Goal: Task Accomplishment & Management: Complete application form

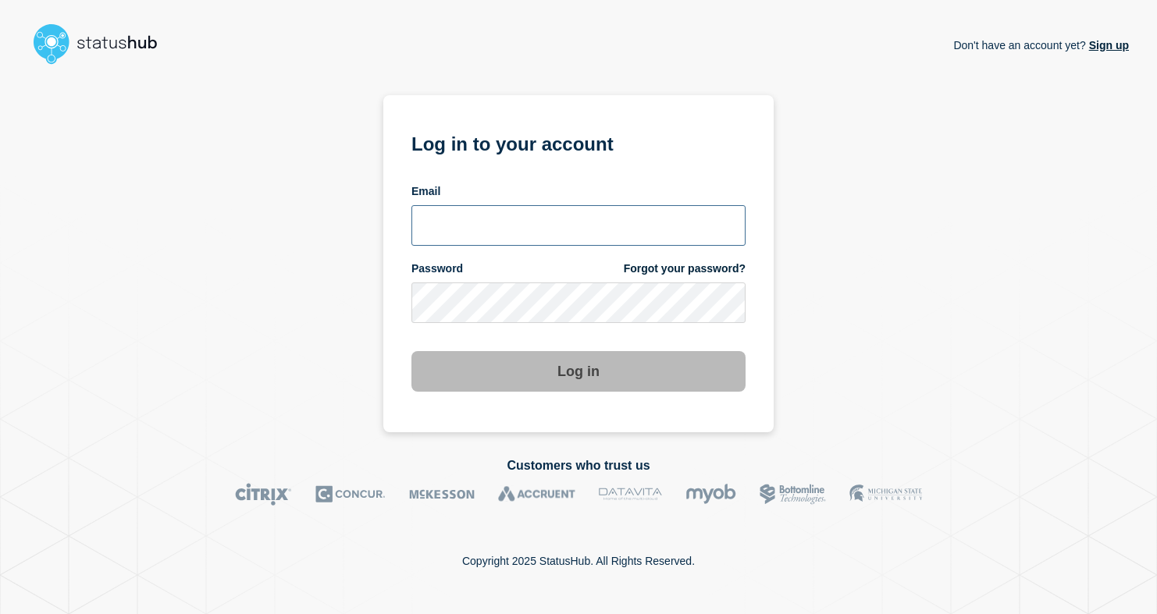
click at [535, 236] on input "email input" at bounding box center [578, 225] width 334 height 41
click at [539, 231] on input "email input" at bounding box center [578, 225] width 334 height 41
click at [599, 211] on input "email input" at bounding box center [578, 225] width 334 height 41
type input "[PERSON_NAME][EMAIL_ADDRESS][DOMAIN_NAME]"
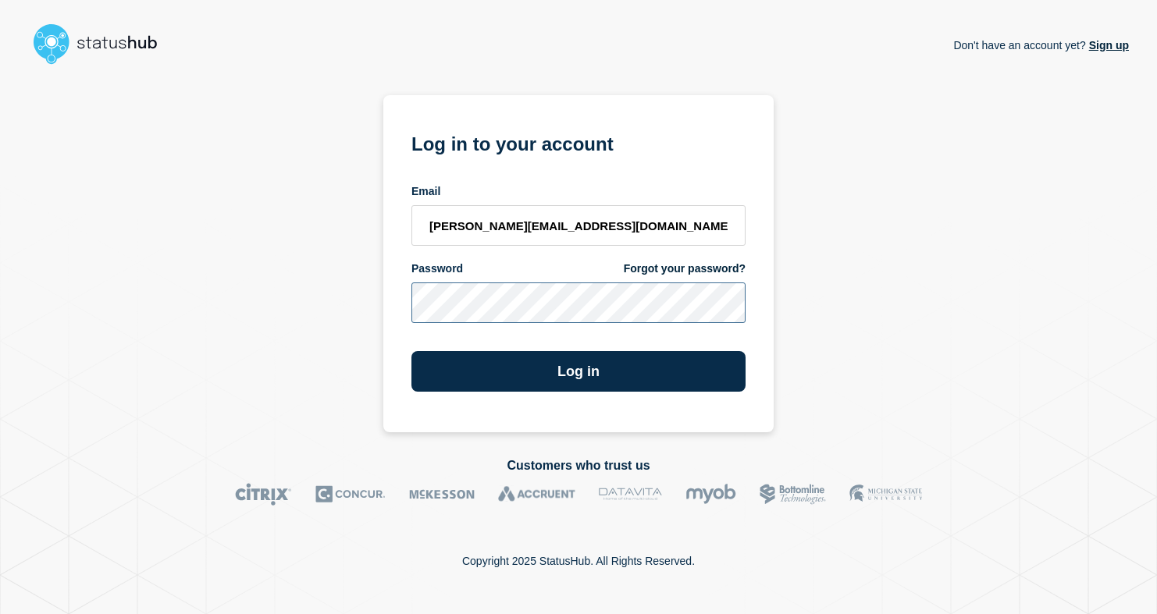
click at [411, 351] on button "Log in" at bounding box center [578, 371] width 334 height 41
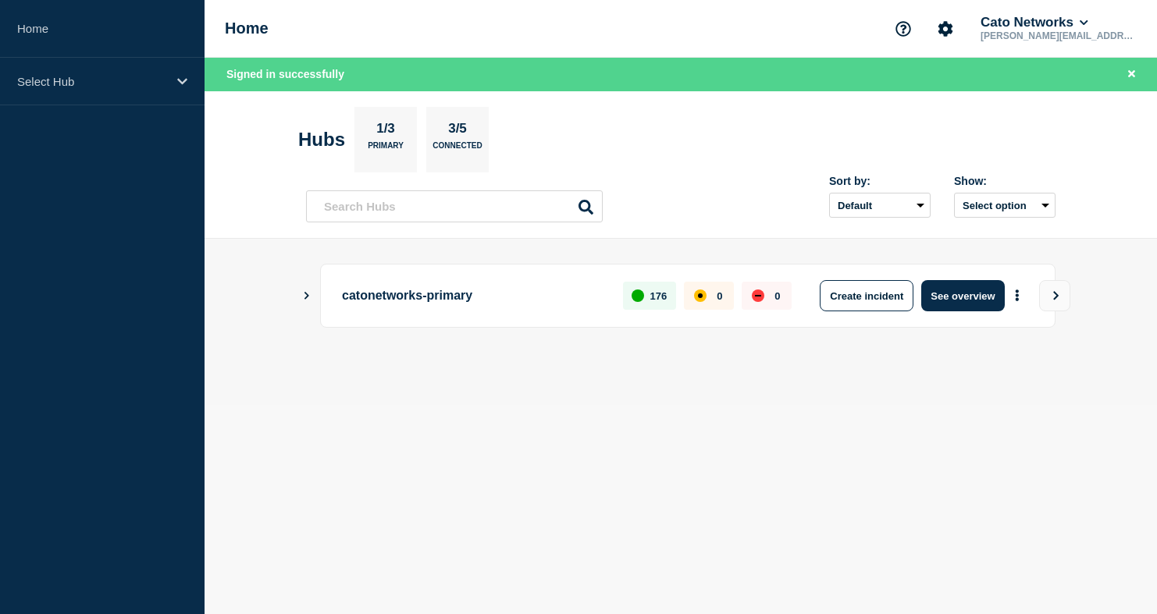
click at [616, 38] on div "Home Cato Networks [PERSON_NAME][EMAIL_ADDRESS][DOMAIN_NAME]" at bounding box center [680, 29] width 952 height 58
click at [744, 103] on header "Hubs 1/3 Primary 3/5 Connected Sort by: Default Last added Last updated Most ac…" at bounding box center [680, 165] width 952 height 148
click at [557, 108] on section "Hubs 1/3 Primary 3/5 Connected" at bounding box center [680, 140] width 765 height 66
click at [181, 81] on icon at bounding box center [182, 81] width 10 height 6
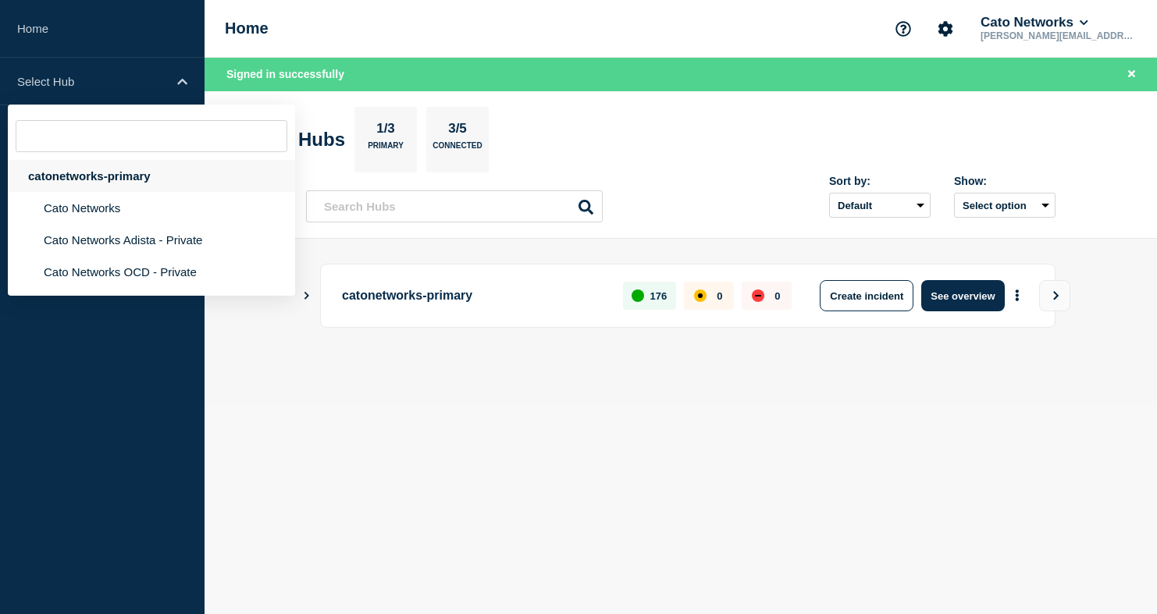
click at [132, 183] on div "catonetworks-primary" at bounding box center [151, 176] width 287 height 32
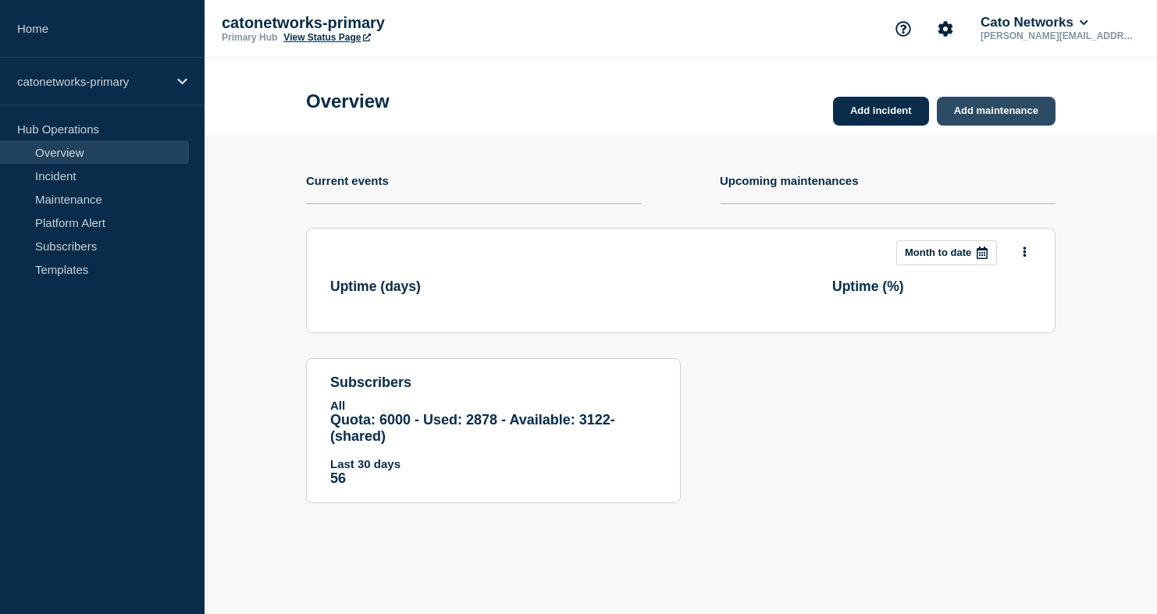
click at [959, 116] on link "Add maintenance" at bounding box center [996, 111] width 119 height 29
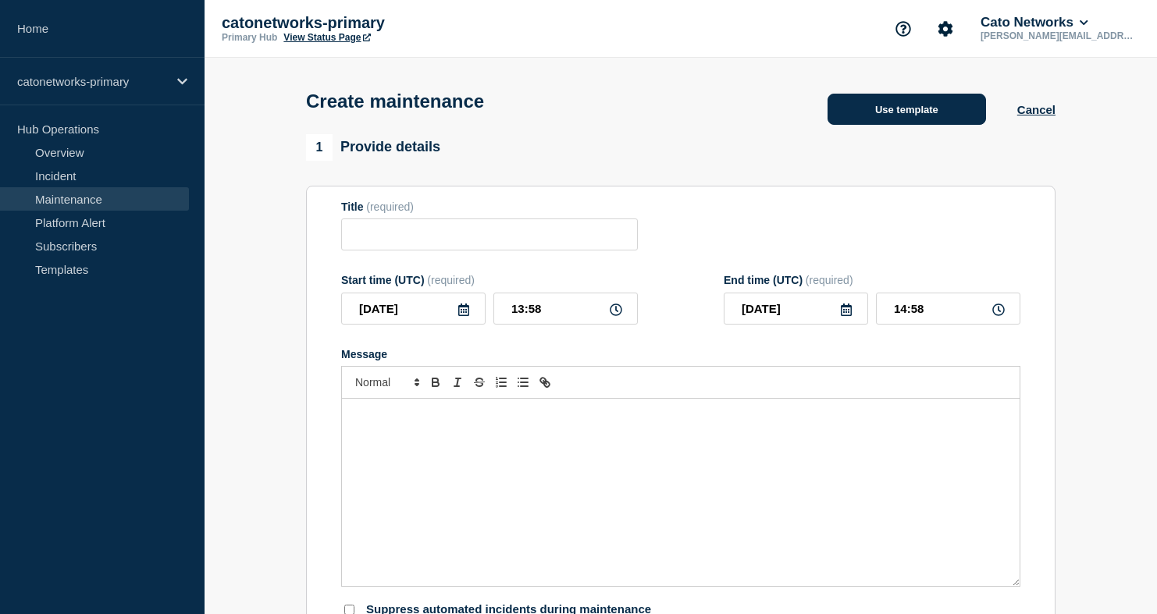
click at [944, 116] on button "Use template" at bounding box center [906, 109] width 158 height 31
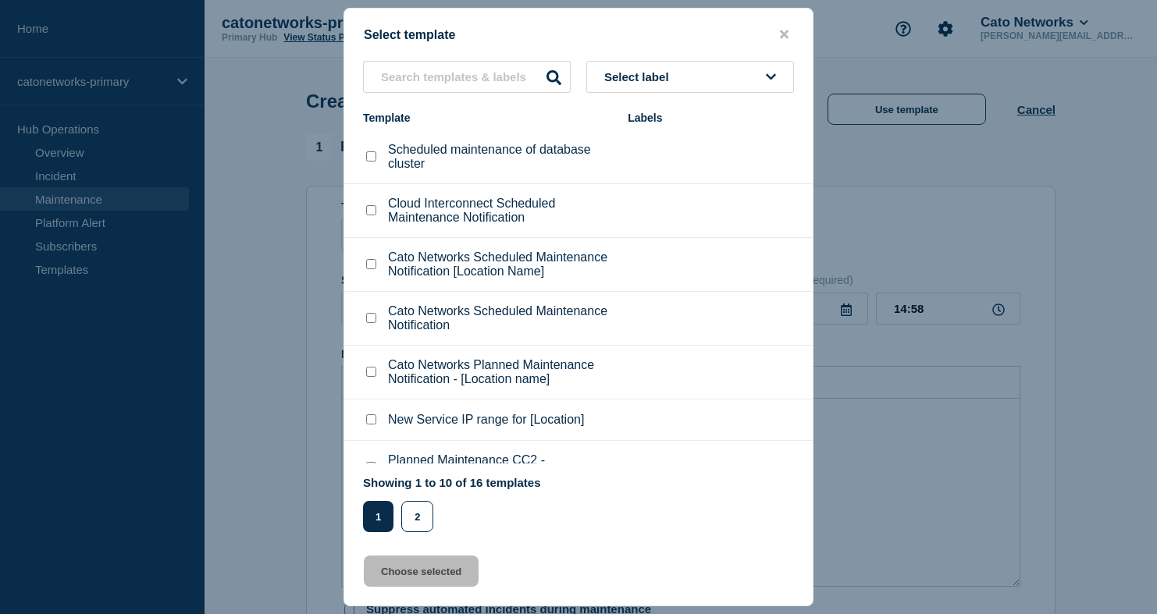
click at [466, 279] on p "Cato Networks Scheduled Maintenance Notification [Location Name]" at bounding box center [500, 265] width 224 height 28
click at [441, 84] on input "text" at bounding box center [467, 77] width 208 height 32
paste input "Cloud Interconnect Scheduled Maintenance Notification"
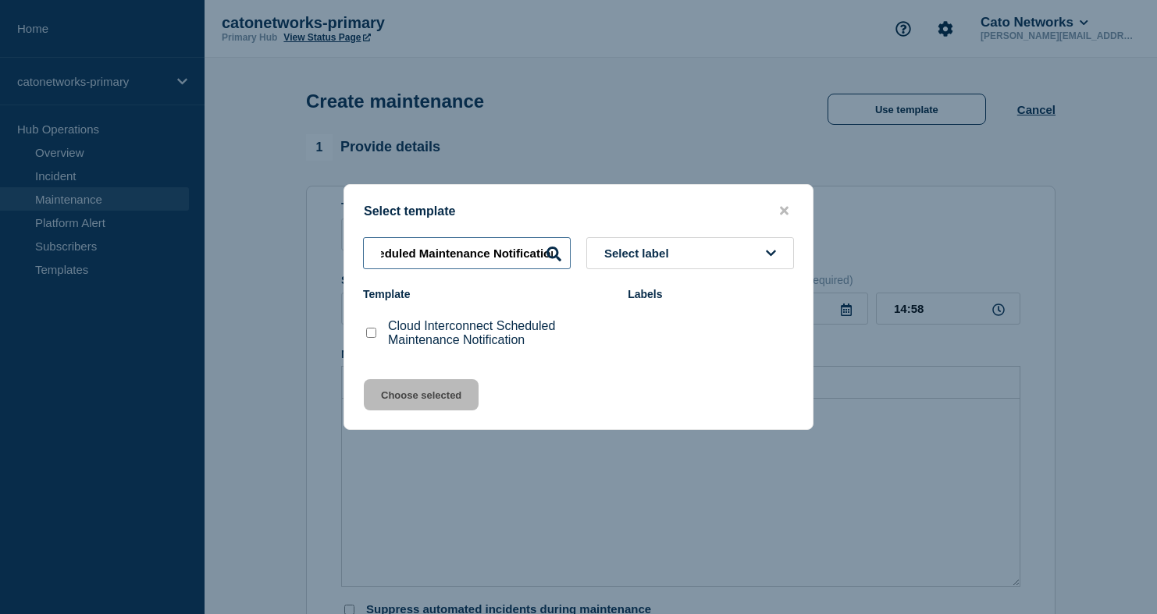
type input "Cloud Interconnect Scheduled Maintenance Notification"
click at [372, 336] on input "Cloud Interconnect Scheduled Maintenance Notification checkbox" at bounding box center [371, 333] width 10 height 10
checkbox input "true"
click at [414, 392] on button "Choose selected" at bounding box center [421, 394] width 115 height 31
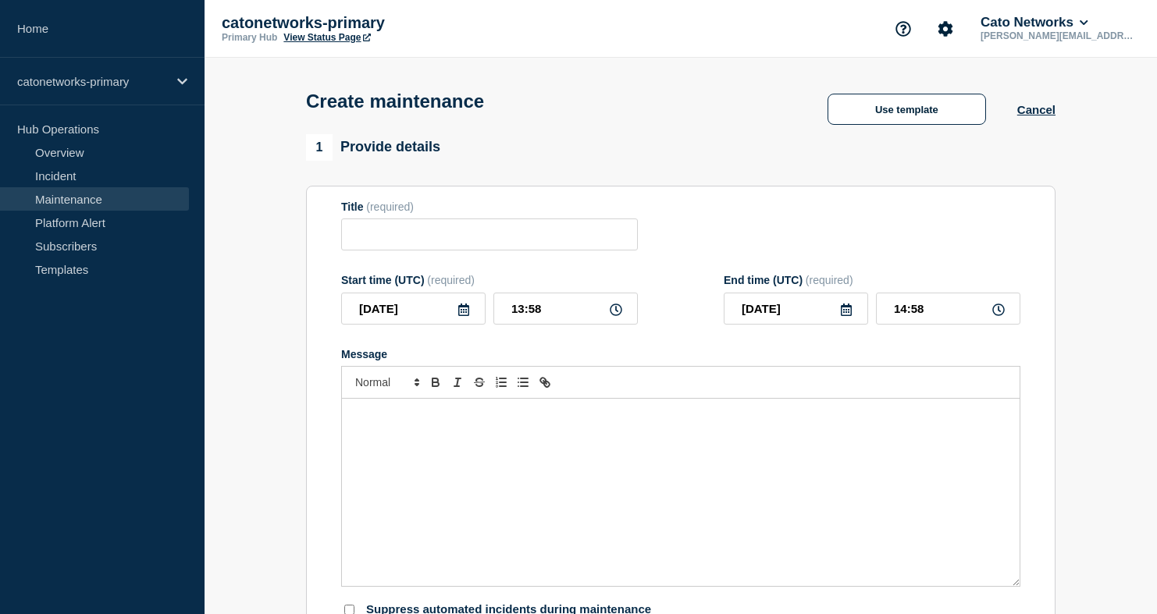
type input "Cloud Interconnect Scheduled Maintenance Notification"
checkbox input "false"
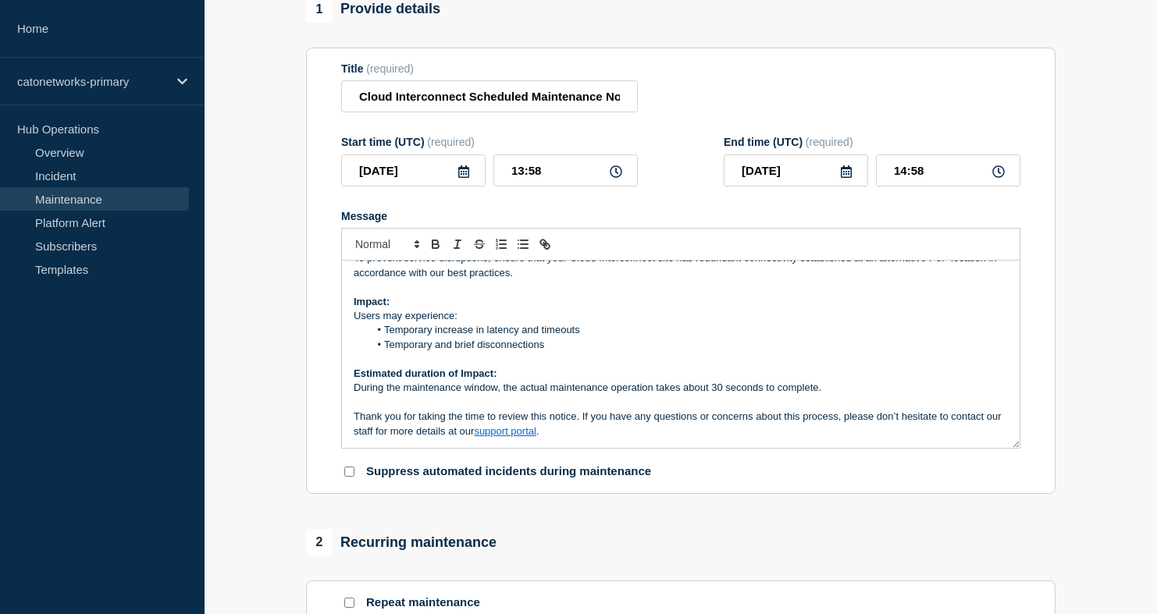
scroll to position [174, 0]
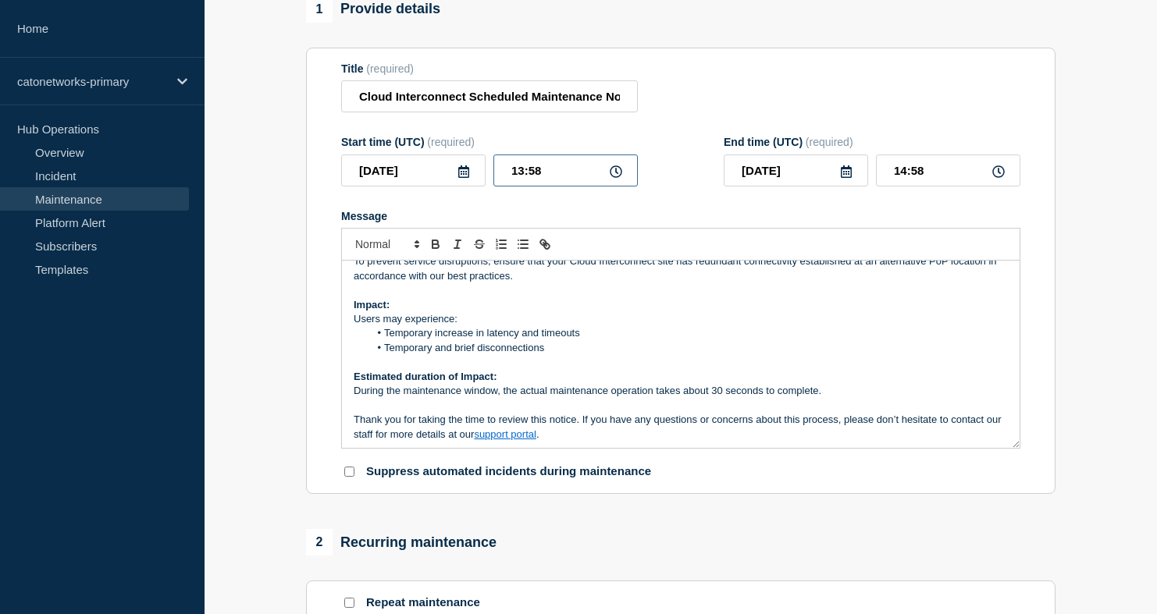
click at [566, 187] on input "13:58" at bounding box center [565, 171] width 144 height 32
type input "13:00"
click at [689, 187] on div "Start time (UTC) (required) [DATE] 13:00 End time (UTC) (required) [DATE] 14:00" at bounding box center [680, 161] width 679 height 51
drag, startPoint x: 906, startPoint y: 182, endPoint x: 920, endPoint y: 185, distance: 14.4
click at [907, 182] on input "14:00" at bounding box center [948, 171] width 144 height 32
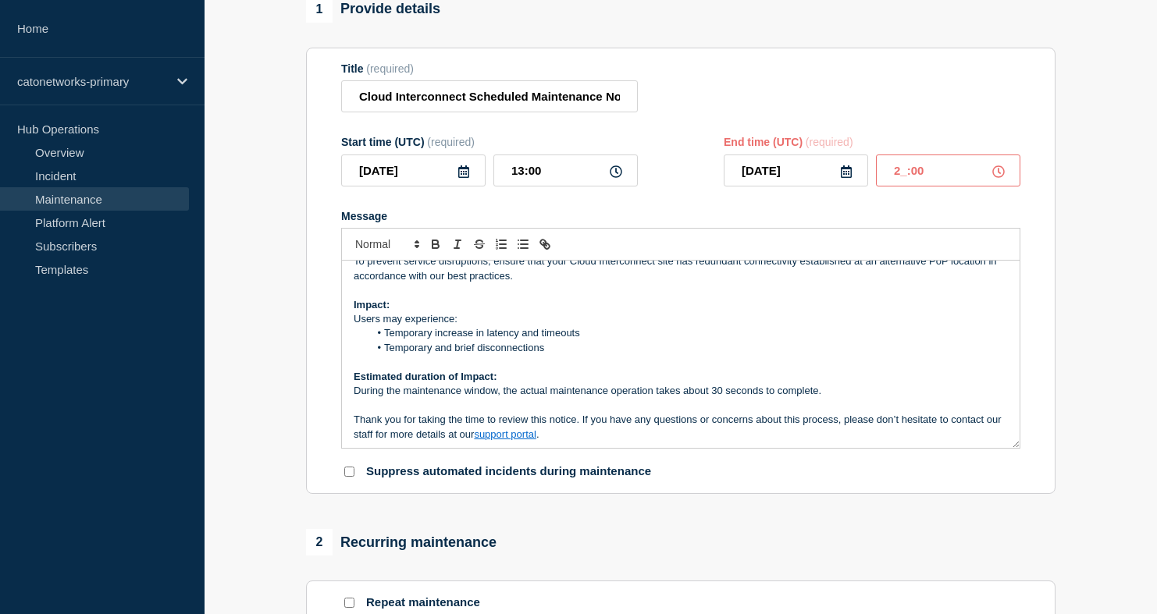
type input "21:00"
click at [940, 222] on div "Message" at bounding box center [680, 216] width 679 height 12
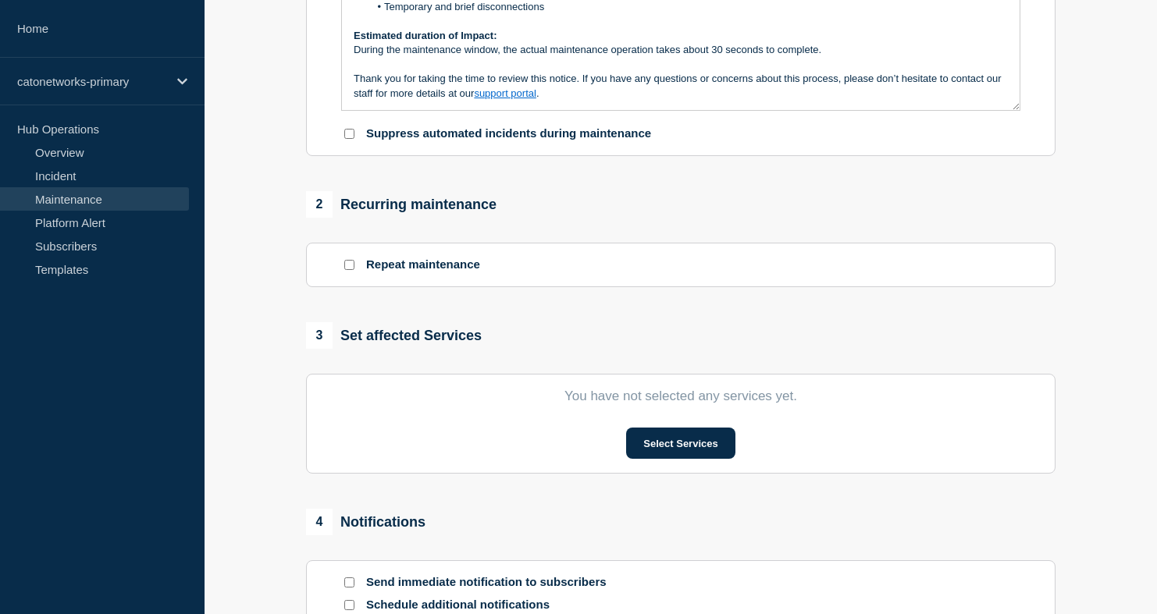
scroll to position [437, 0]
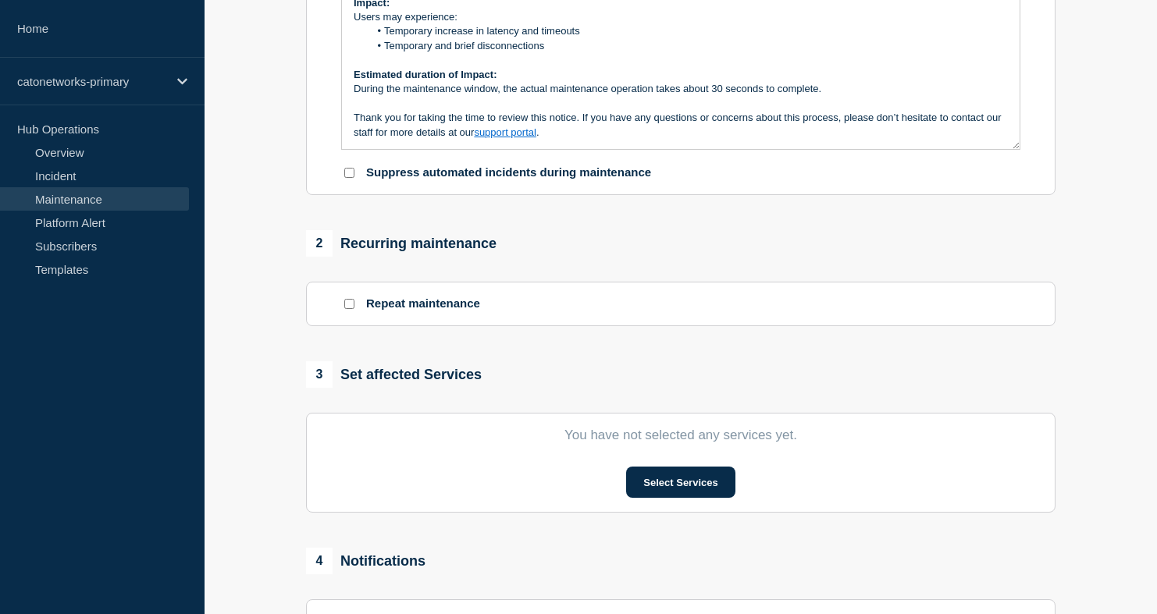
click at [644, 140] on p "Thank you for taking the time to review this notice. If you have any questions …" at bounding box center [681, 125] width 654 height 29
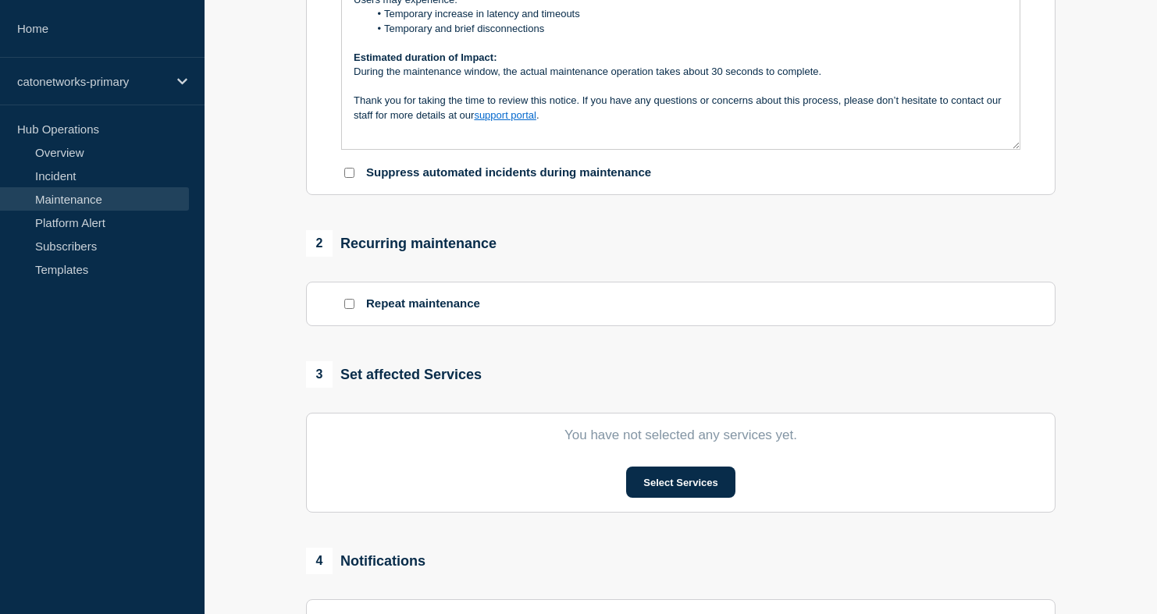
scroll to position [195, 0]
click at [510, 150] on p "[Ref:" at bounding box center [681, 143] width 654 height 14
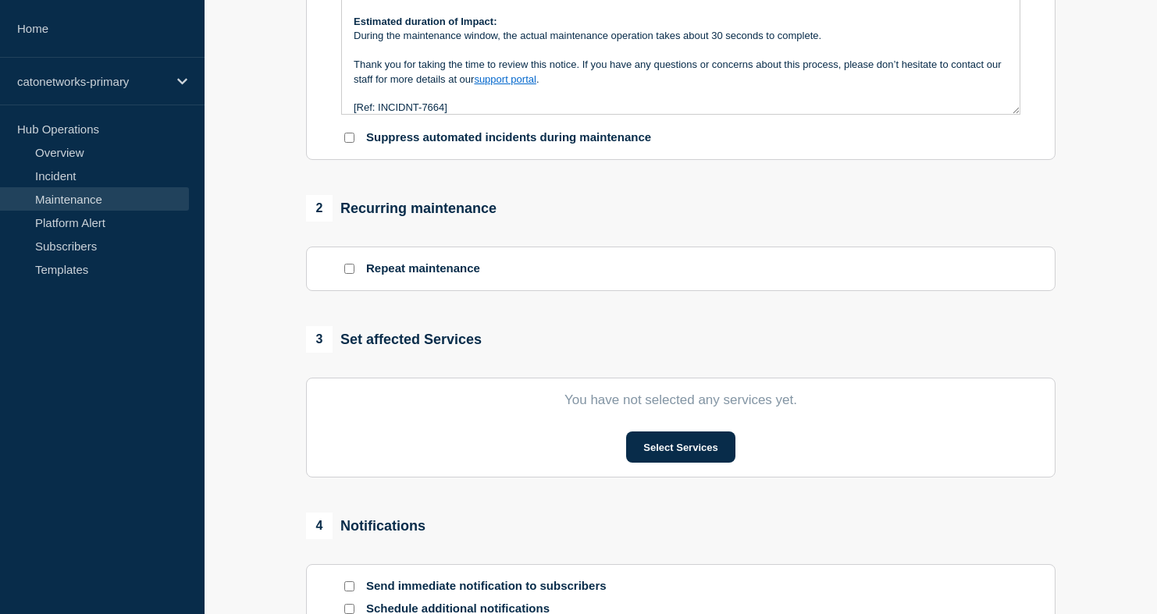
scroll to position [473, 0]
click at [642, 462] on button "Select Services" at bounding box center [680, 446] width 108 height 31
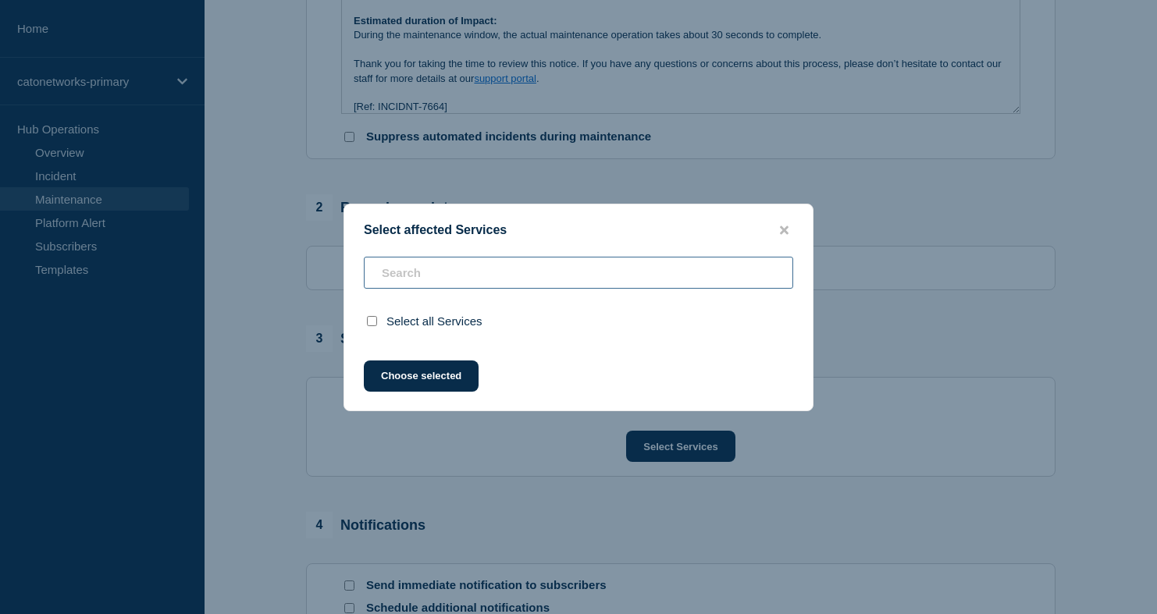
click at [526, 283] on input "text" at bounding box center [578, 273] width 429 height 32
type input "o"
checkbox input "true"
type input "osa"
checkbox input "false"
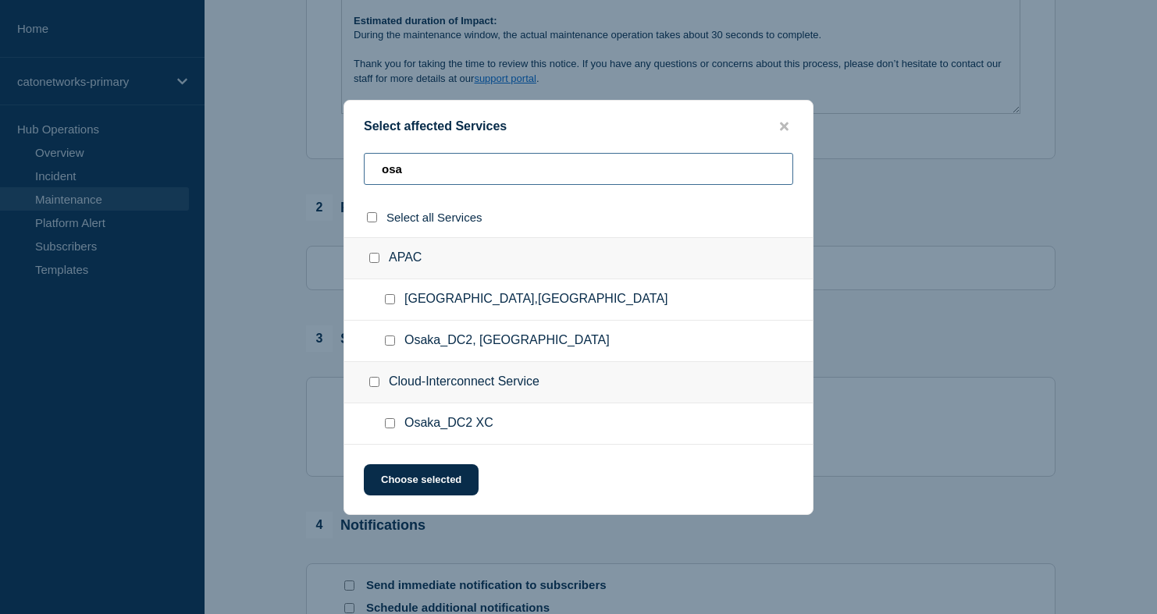
type input "osa"
click at [395, 340] on div at bounding box center [393, 341] width 23 height 16
click at [393, 342] on input "Osaka_DC2, Japan checkbox" at bounding box center [390, 341] width 10 height 10
checkbox input "true"
drag, startPoint x: 411, startPoint y: 172, endPoint x: 364, endPoint y: 170, distance: 47.6
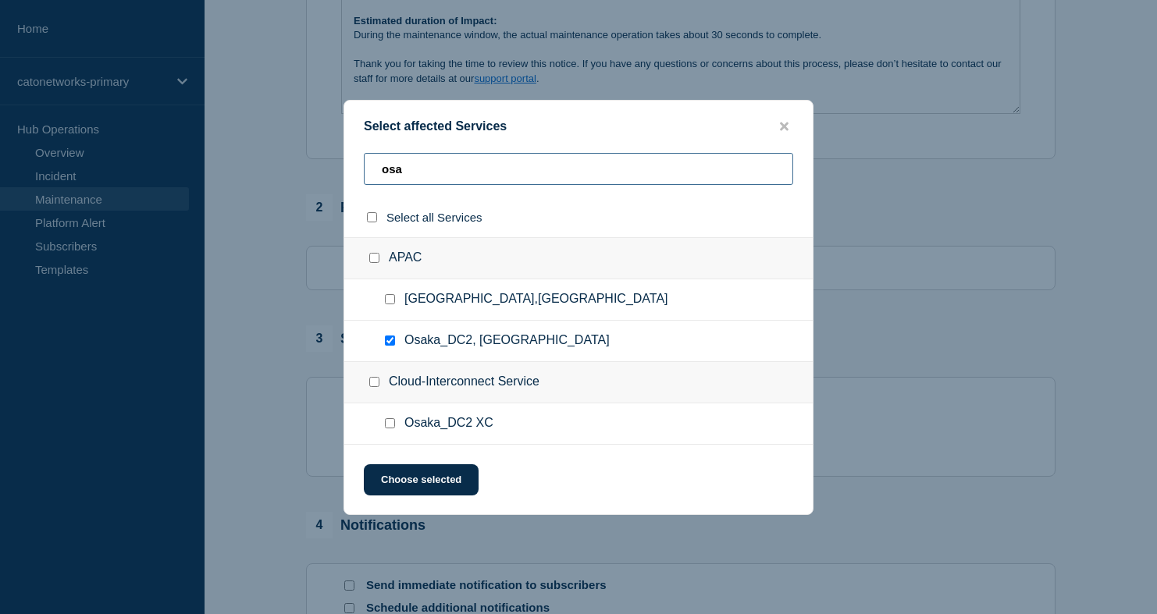
click at [364, 170] on input "osa" at bounding box center [578, 169] width 429 height 32
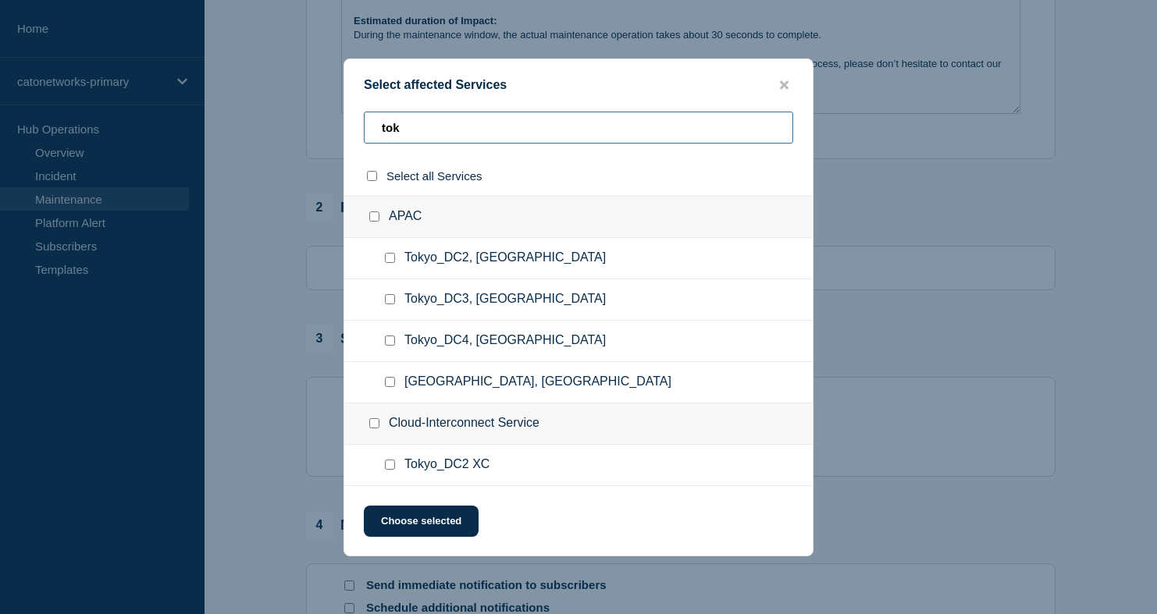
type input "tok"
click at [387, 384] on input "Tokyo, Japan checkbox" at bounding box center [390, 382] width 10 height 10
checkbox input "true"
click at [393, 303] on input "Tokyo_DC3, Japan checkbox" at bounding box center [390, 299] width 10 height 10
checkbox input "true"
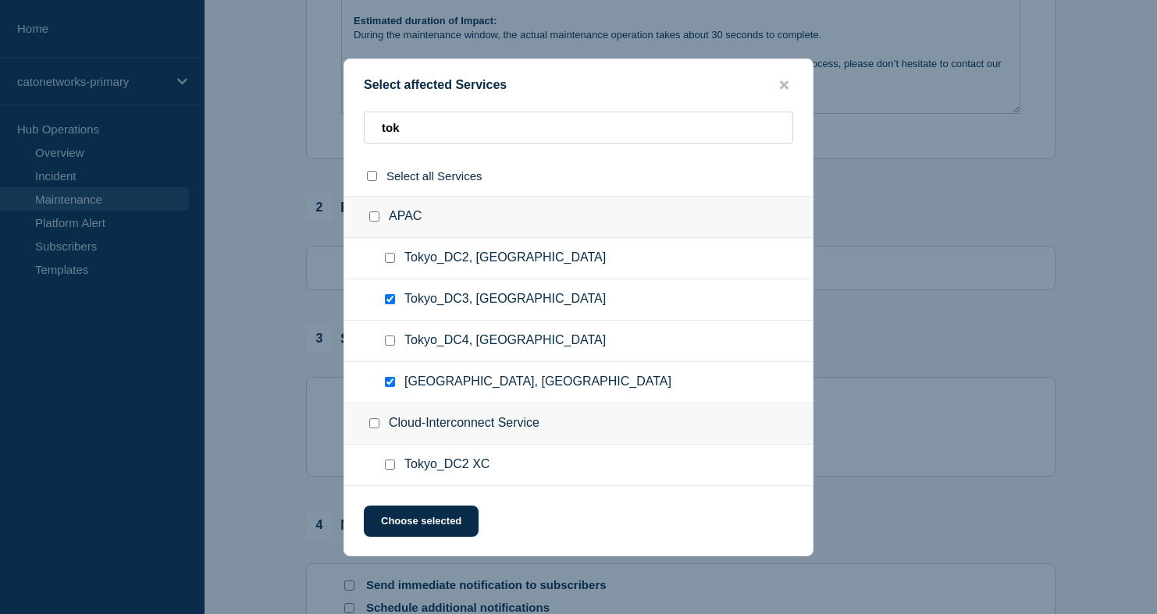
drag, startPoint x: 393, startPoint y: 383, endPoint x: 407, endPoint y: 378, distance: 15.1
click at [393, 383] on input "Tokyo, Japan checkbox" at bounding box center [390, 382] width 10 height 10
checkbox input "false"
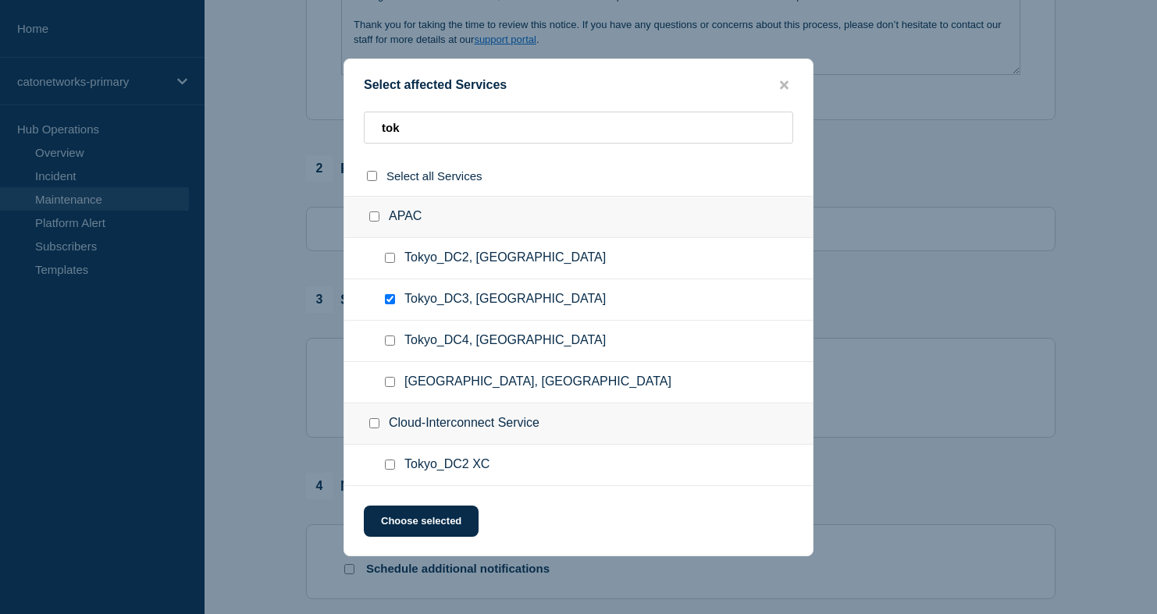
scroll to position [510, 0]
click at [389, 301] on input "Tokyo_DC3, Japan checkbox" at bounding box center [390, 299] width 10 height 10
checkbox input "false"
click at [394, 258] on input "Tokyo_DC2, Japan checkbox" at bounding box center [390, 258] width 10 height 10
checkbox input "true"
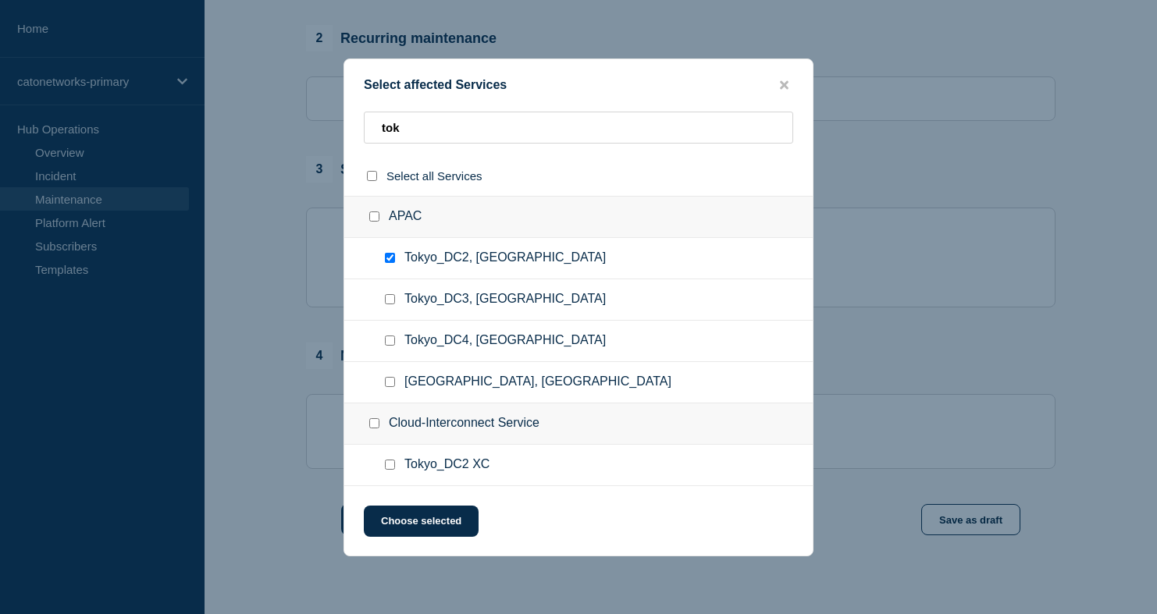
scroll to position [642, 0]
click at [447, 135] on input "tok" at bounding box center [578, 128] width 429 height 32
drag, startPoint x: 440, startPoint y: 131, endPoint x: 353, endPoint y: 121, distance: 88.0
click at [353, 121] on div "tok" at bounding box center [578, 134] width 468 height 44
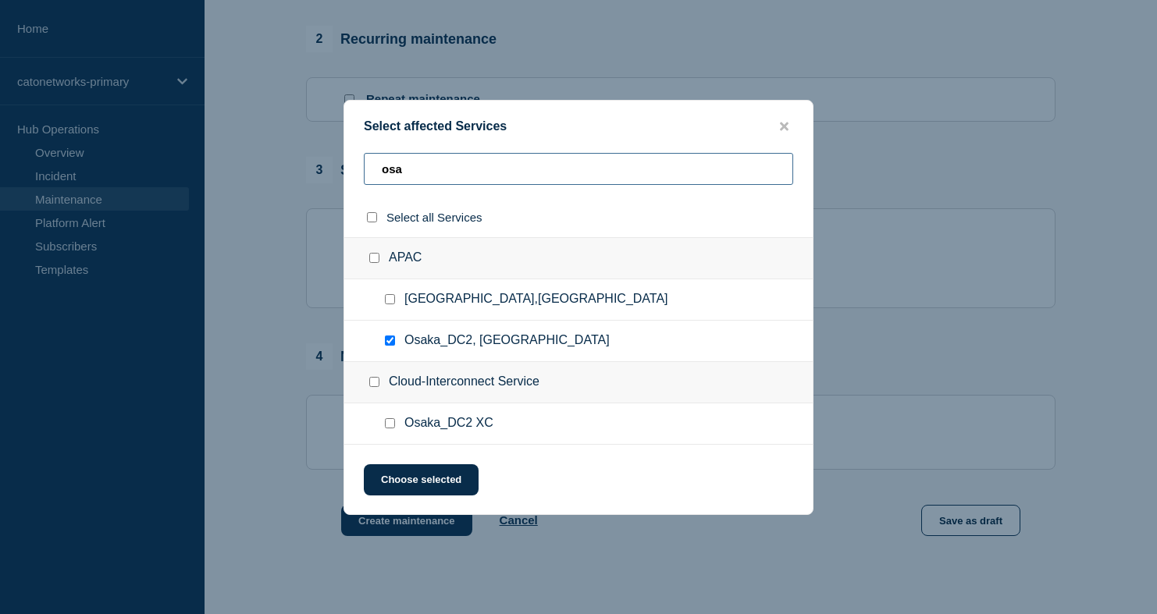
drag, startPoint x: 410, startPoint y: 170, endPoint x: 371, endPoint y: 162, distance: 39.0
click at [371, 162] on input "osa" at bounding box center [578, 169] width 429 height 32
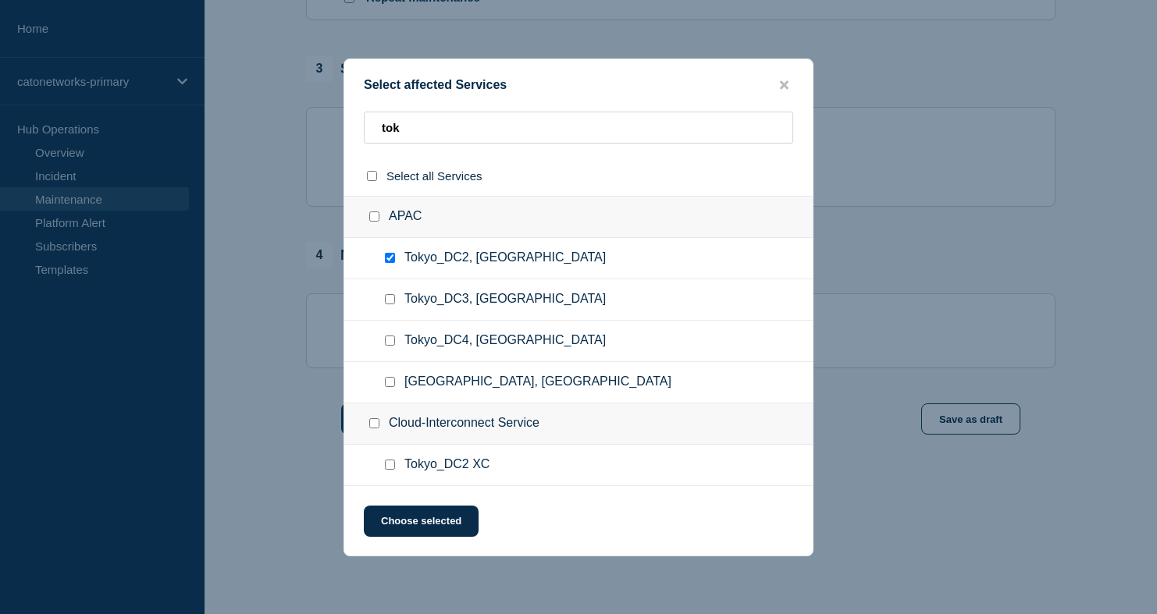
scroll to position [749, 0]
drag, startPoint x: 476, startPoint y: 120, endPoint x: 347, endPoint y: 119, distance: 128.8
click at [347, 119] on div "tok" at bounding box center [578, 134] width 468 height 44
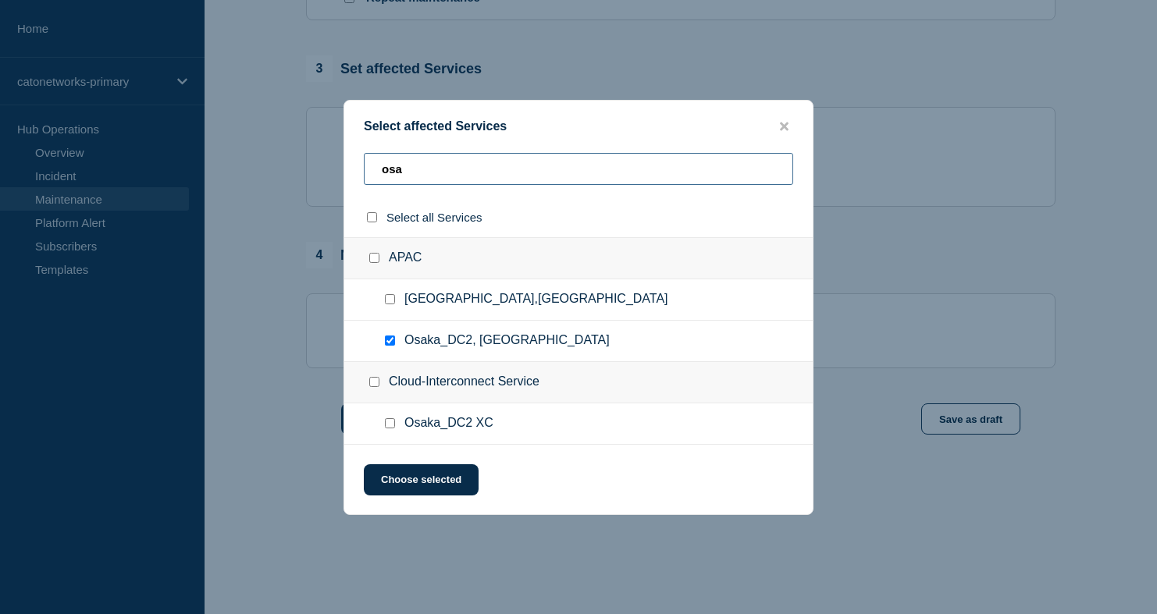
type input "osa"
drag, startPoint x: 394, startPoint y: 300, endPoint x: 509, endPoint y: 247, distance: 126.1
click at [394, 300] on input "Osaka,Japan checkbox" at bounding box center [390, 299] width 10 height 10
checkbox input "true"
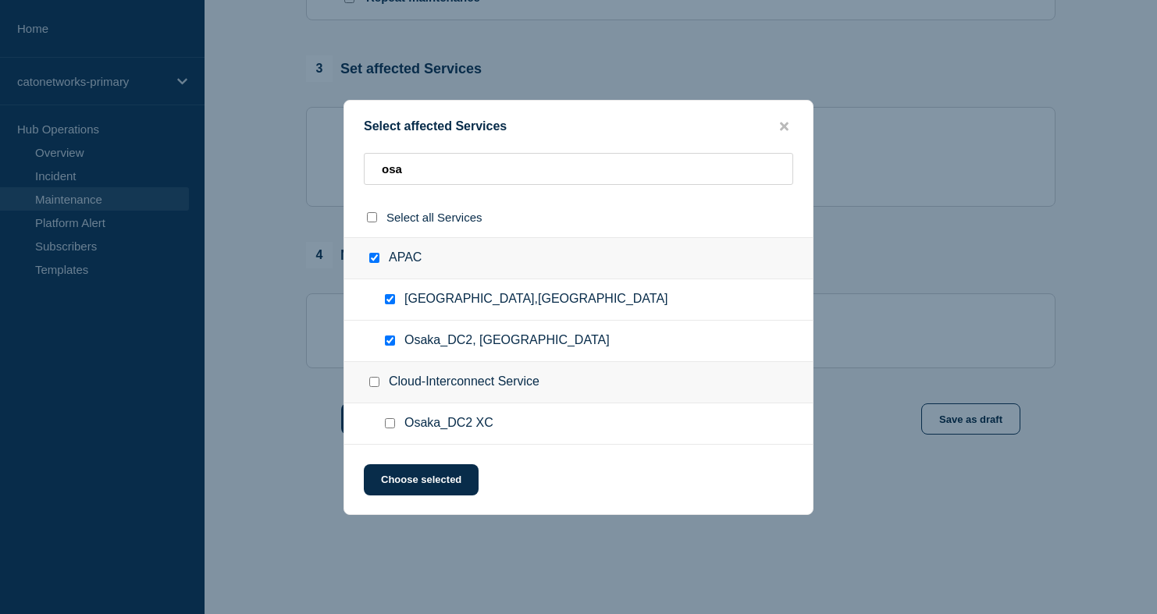
scroll to position [766, 0]
click at [435, 172] on input "osa" at bounding box center [578, 169] width 429 height 32
drag, startPoint x: 432, startPoint y: 171, endPoint x: 371, endPoint y: 159, distance: 61.2
click at [371, 159] on input "osa" at bounding box center [578, 169] width 429 height 32
type input "t"
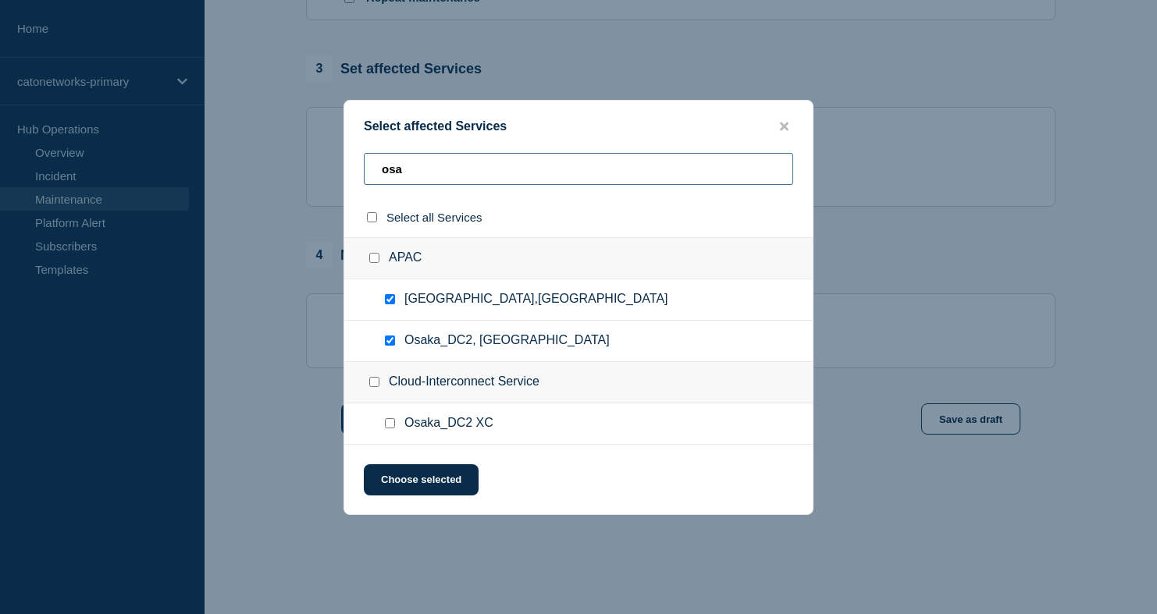
checkbox input "false"
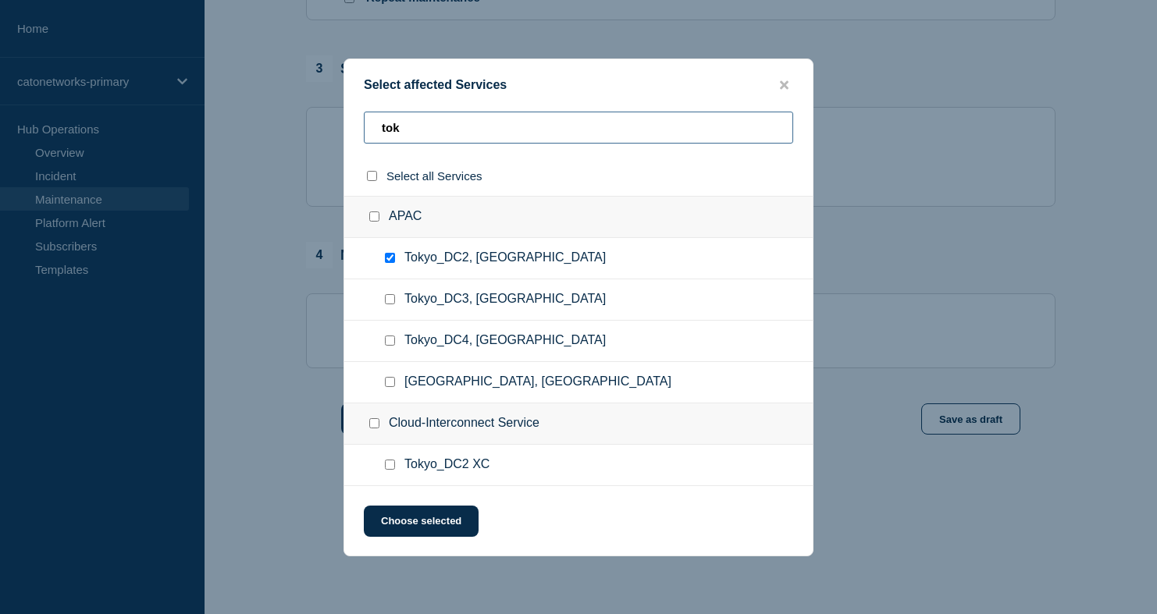
type input "tok"
drag, startPoint x: 392, startPoint y: 344, endPoint x: 400, endPoint y: 339, distance: 10.2
click at [392, 344] on input "Tokyo_DC4, Japan checkbox" at bounding box center [390, 341] width 10 height 10
checkbox input "true"
click at [787, 81] on icon "close button" at bounding box center [784, 85] width 9 height 12
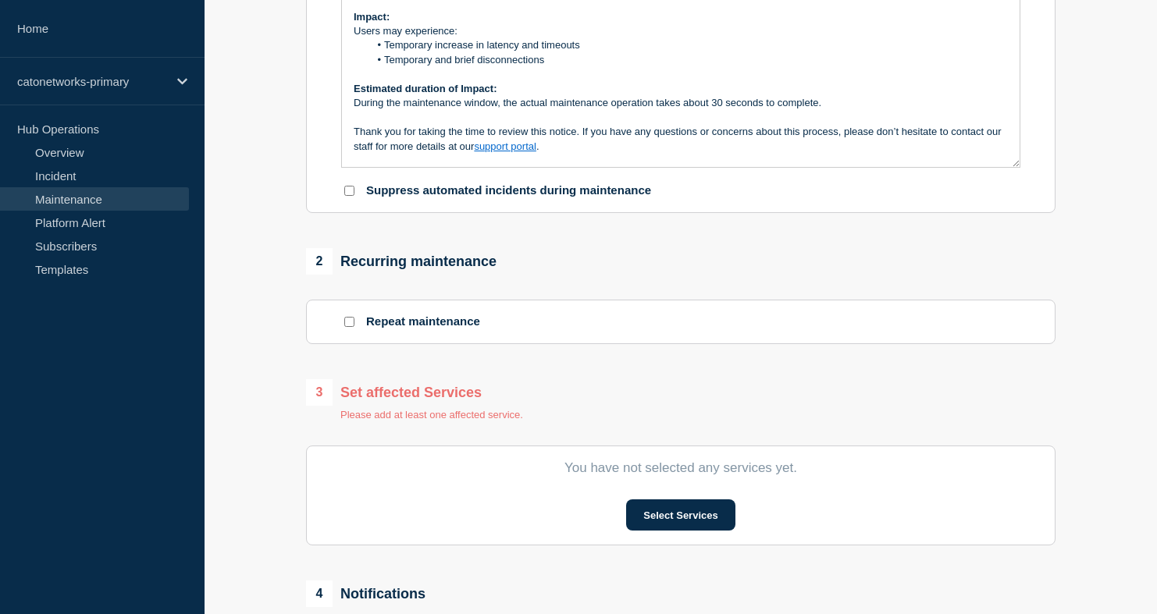
scroll to position [426, 0]
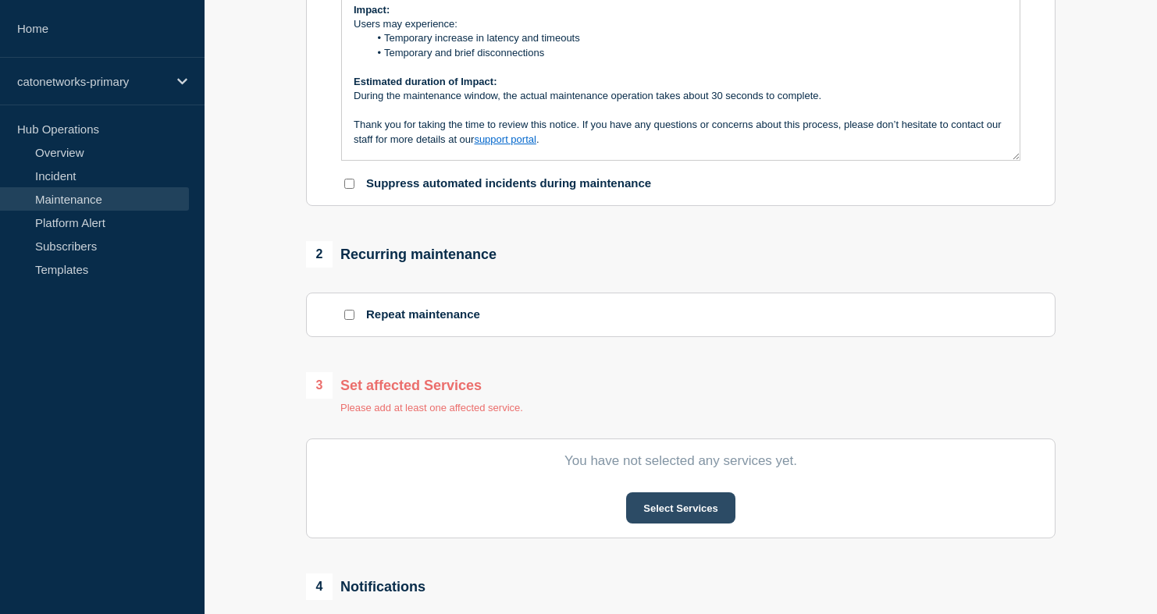
click at [681, 524] on button "Select Services" at bounding box center [680, 507] width 108 height 31
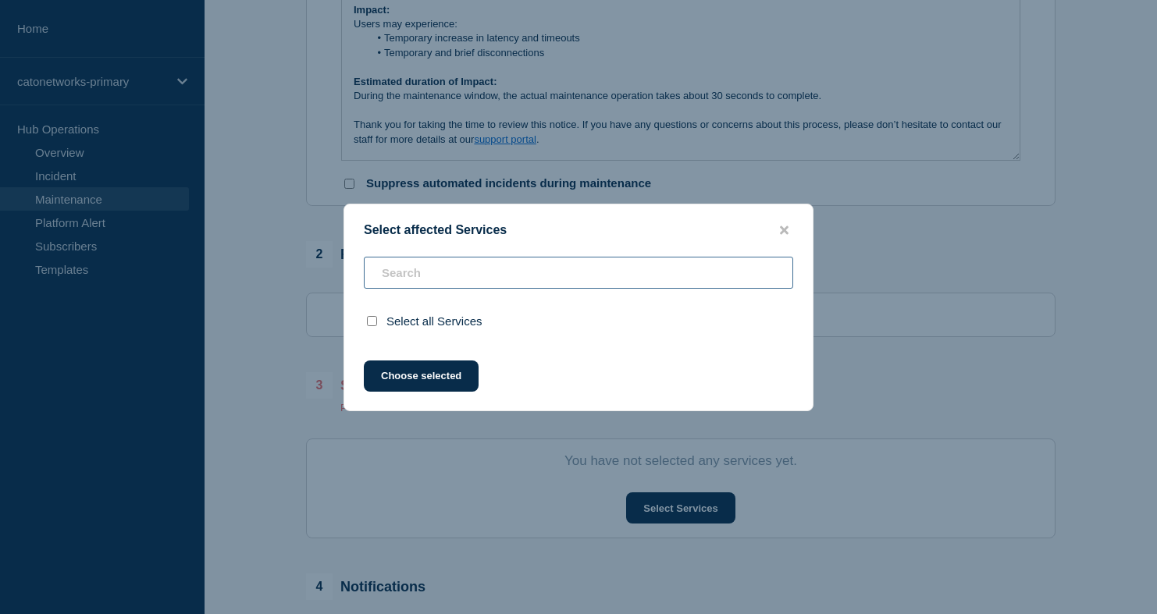
click at [435, 272] on input "text" at bounding box center [578, 273] width 429 height 32
type input "o"
checkbox input "true"
type input "osa"
checkbox input "false"
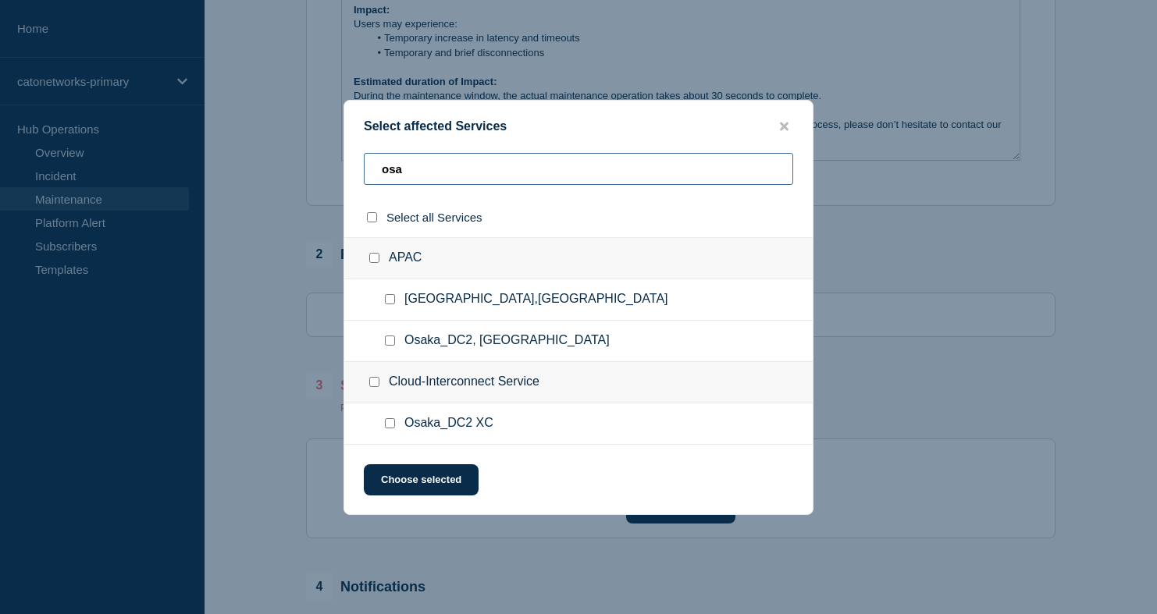
type input "osa"
click at [389, 340] on input "Osaka_DC2, Japan checkbox" at bounding box center [390, 341] width 10 height 10
checkbox input "true"
click at [408, 165] on input "osa" at bounding box center [578, 169] width 429 height 32
drag, startPoint x: 407, startPoint y: 165, endPoint x: 368, endPoint y: 158, distance: 39.5
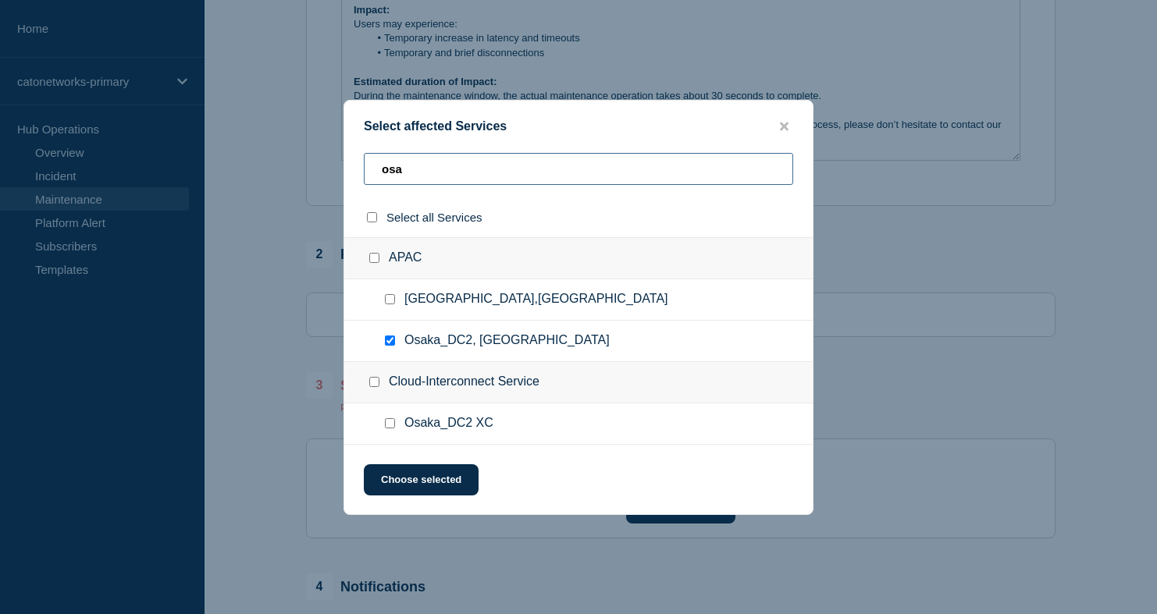
click at [368, 158] on input "osa" at bounding box center [578, 169] width 429 height 32
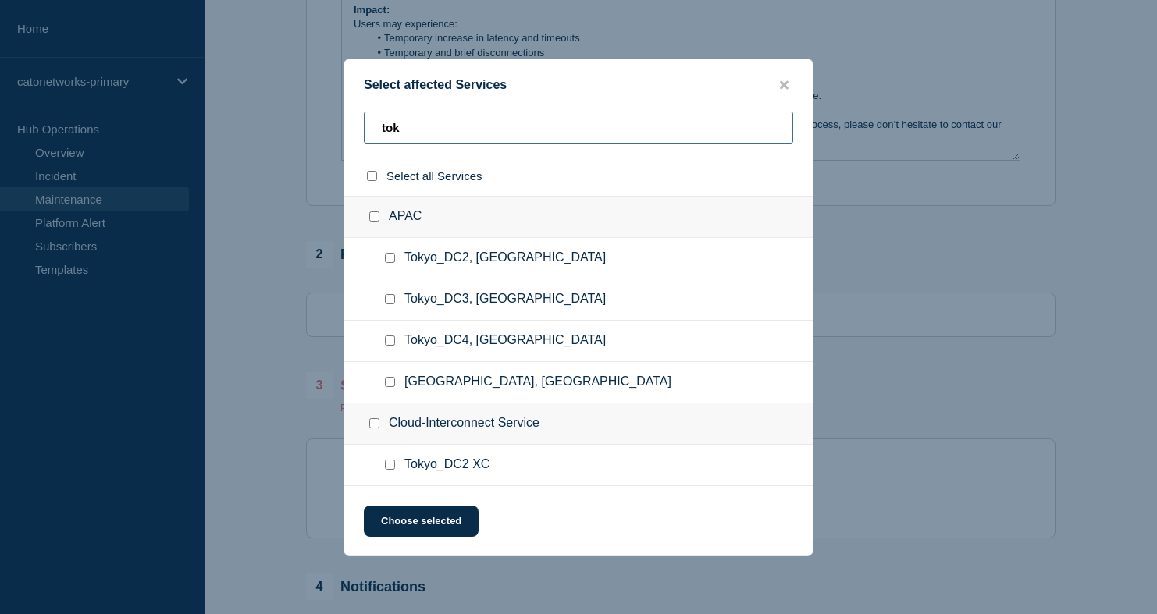
type input "tok"
click at [389, 256] on input "Tokyo_DC2, Japan checkbox" at bounding box center [390, 258] width 10 height 10
checkbox input "true"
click at [389, 346] on input "Tokyo_DC4, Japan checkbox" at bounding box center [390, 341] width 10 height 10
checkbox input "true"
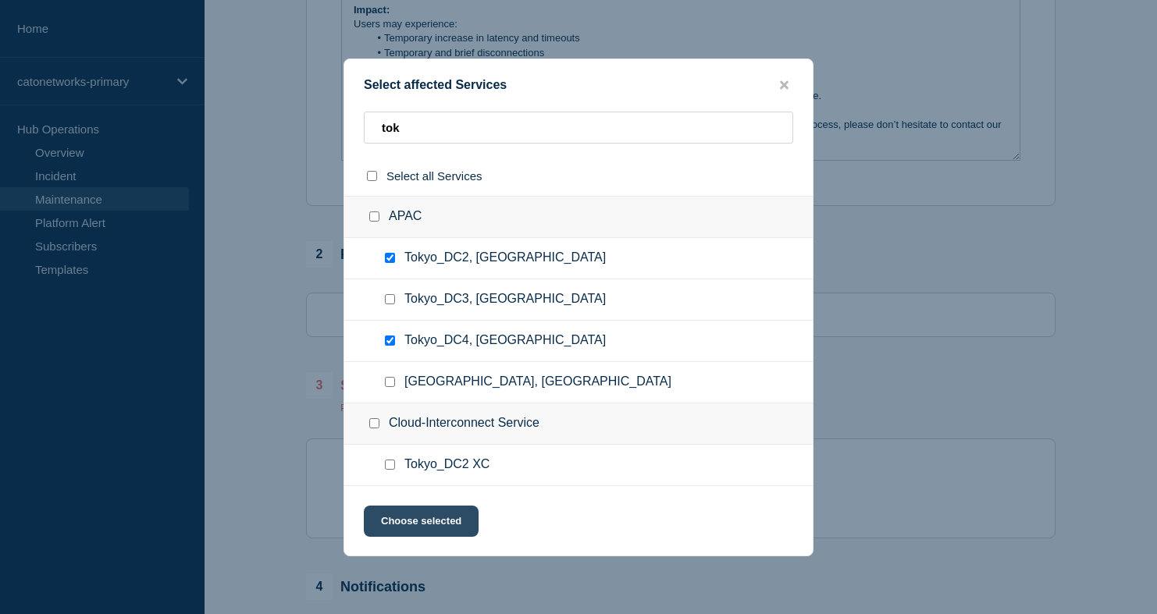
click at [424, 524] on button "Choose selected" at bounding box center [421, 521] width 115 height 31
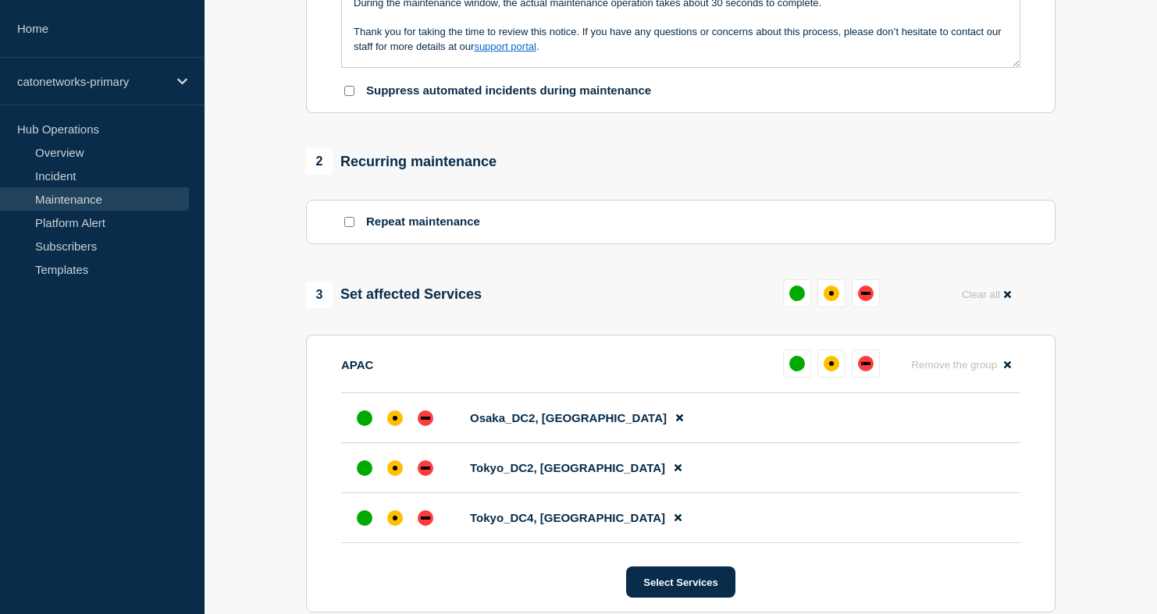
scroll to position [541, 0]
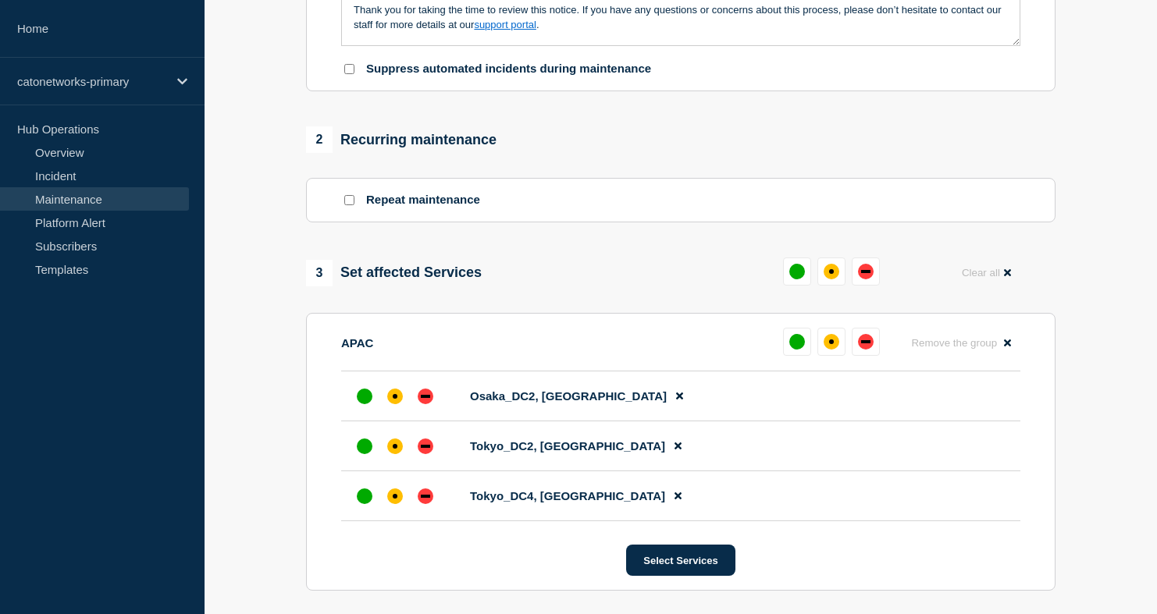
click at [709, 288] on div "3 Set affected Services Clear all" at bounding box center [680, 273] width 749 height 30
click at [841, 286] on button at bounding box center [831, 272] width 28 height 28
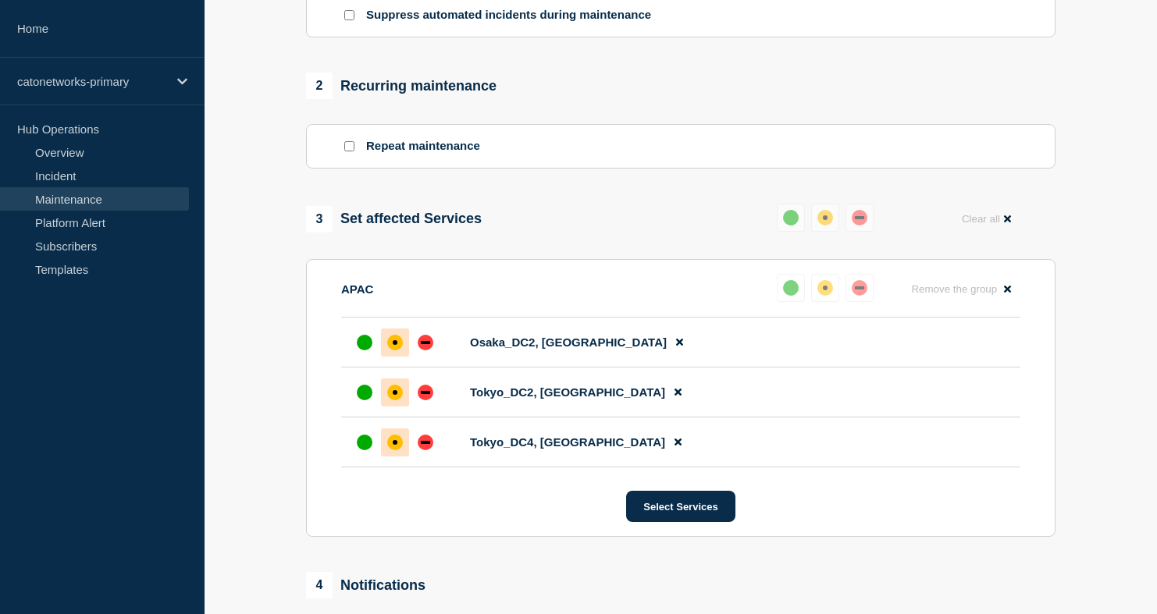
scroll to position [585, 0]
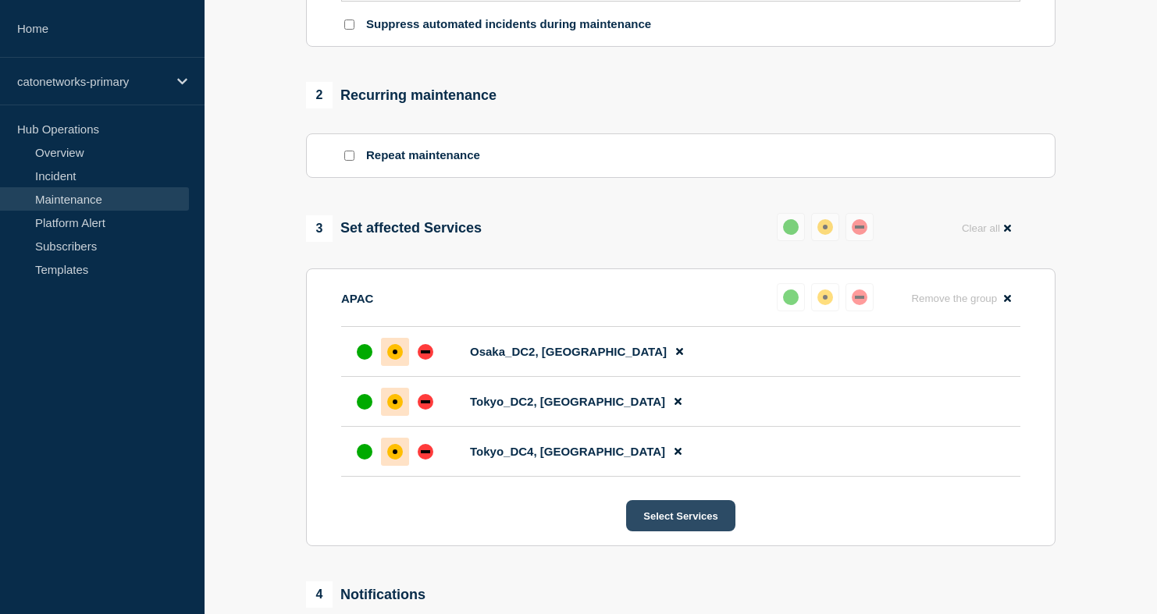
click at [684, 531] on button "Select Services" at bounding box center [680, 515] width 108 height 31
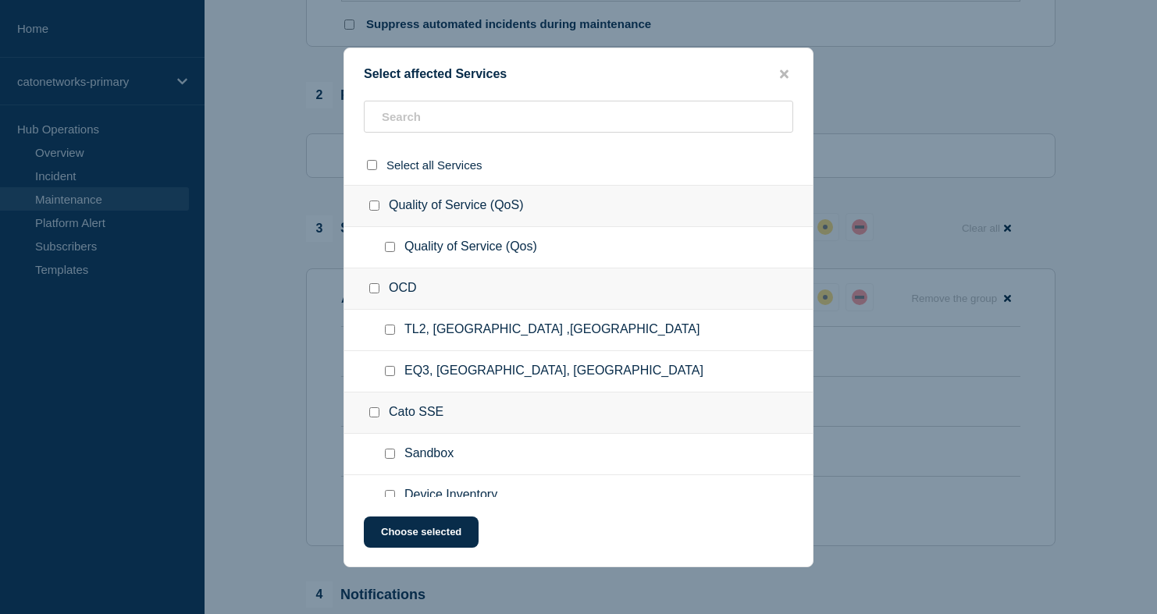
click at [460, 279] on div "OCD" at bounding box center [578, 288] width 468 height 41
click at [489, 116] on input "text" at bounding box center [578, 117] width 429 height 32
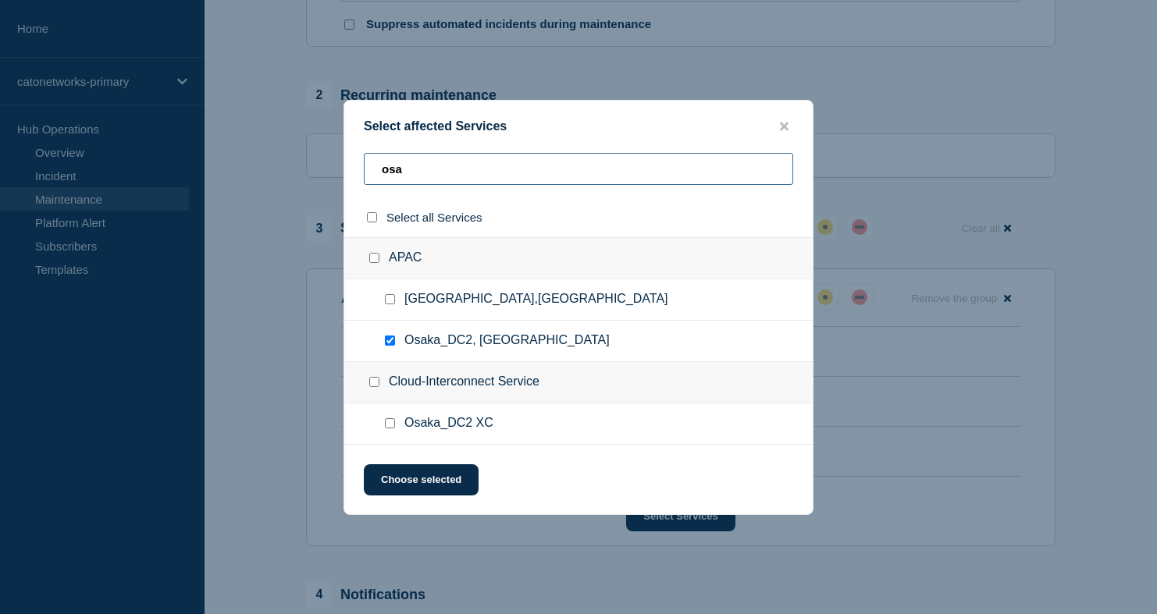
type input "osa"
click at [391, 299] on input "Osaka,Japan checkbox" at bounding box center [390, 299] width 10 height 10
checkbox input "true"
click at [458, 483] on button "Choose selected" at bounding box center [421, 479] width 115 height 31
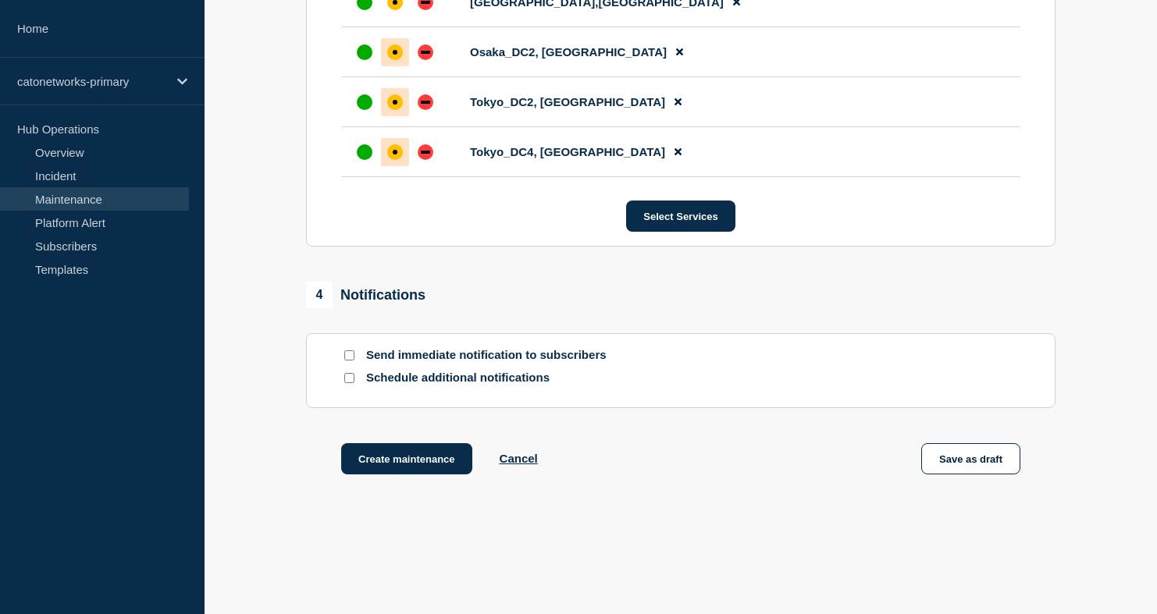
scroll to position [930, 0]
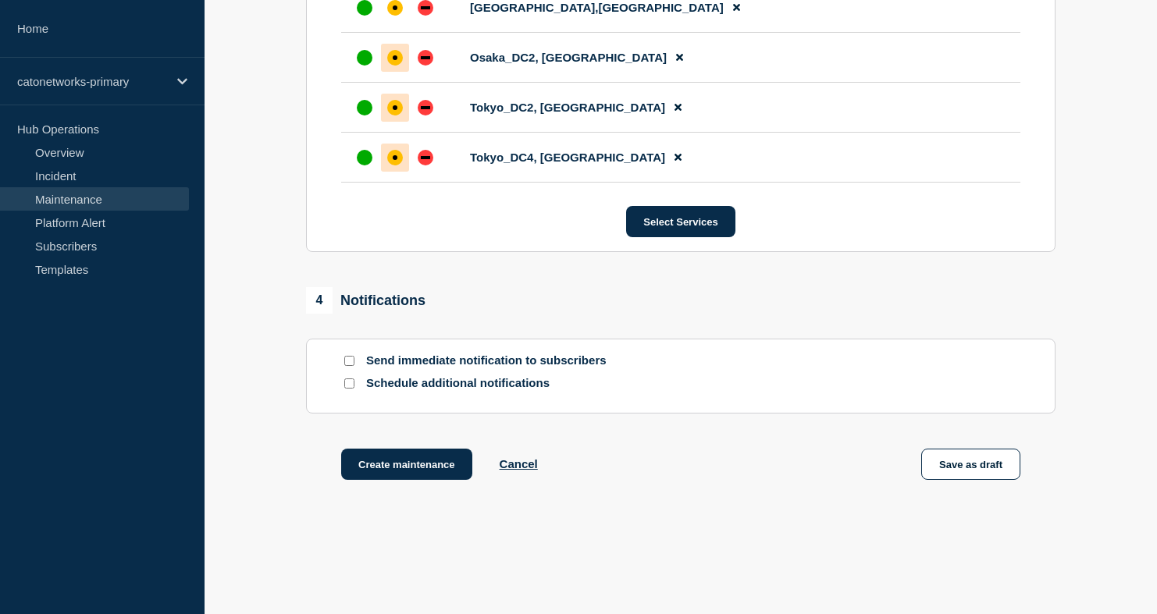
click at [349, 366] on input "Send immediate notification to subscribers" at bounding box center [349, 361] width 10 height 10
checkbox input "true"
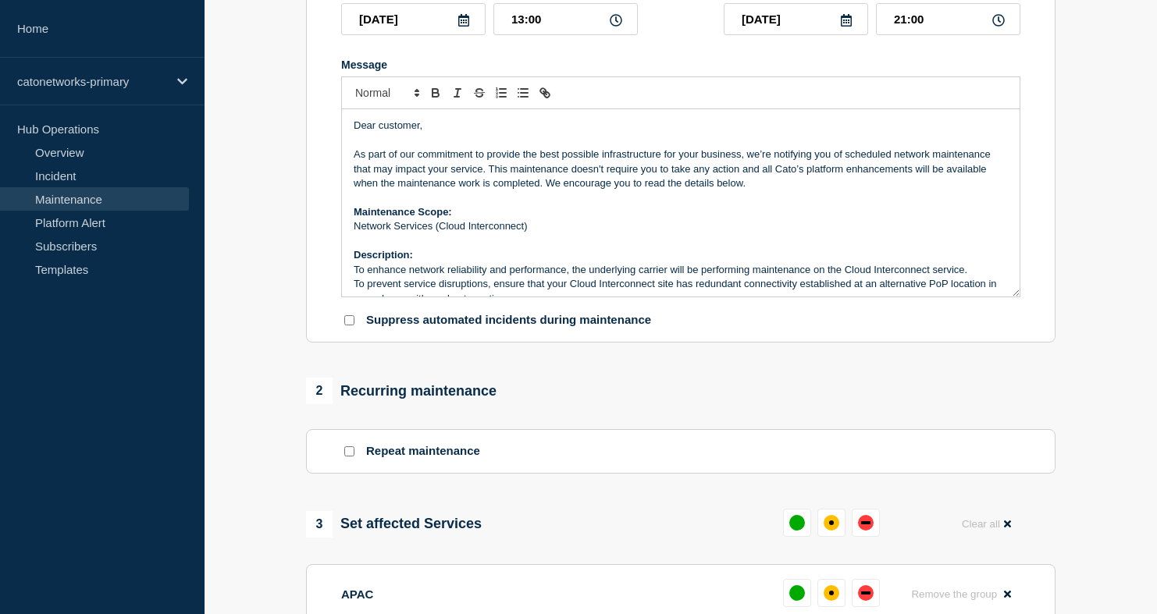
scroll to position [264, 0]
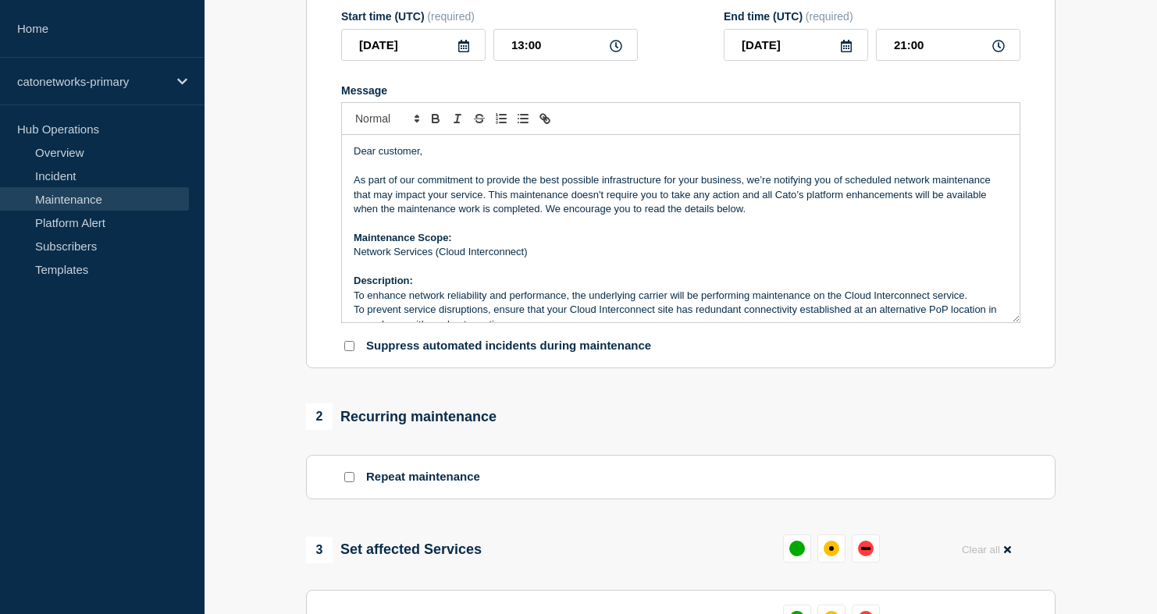
click at [707, 303] on p "To enhance network reliability and performance, the underlying carrier will be …" at bounding box center [681, 296] width 654 height 14
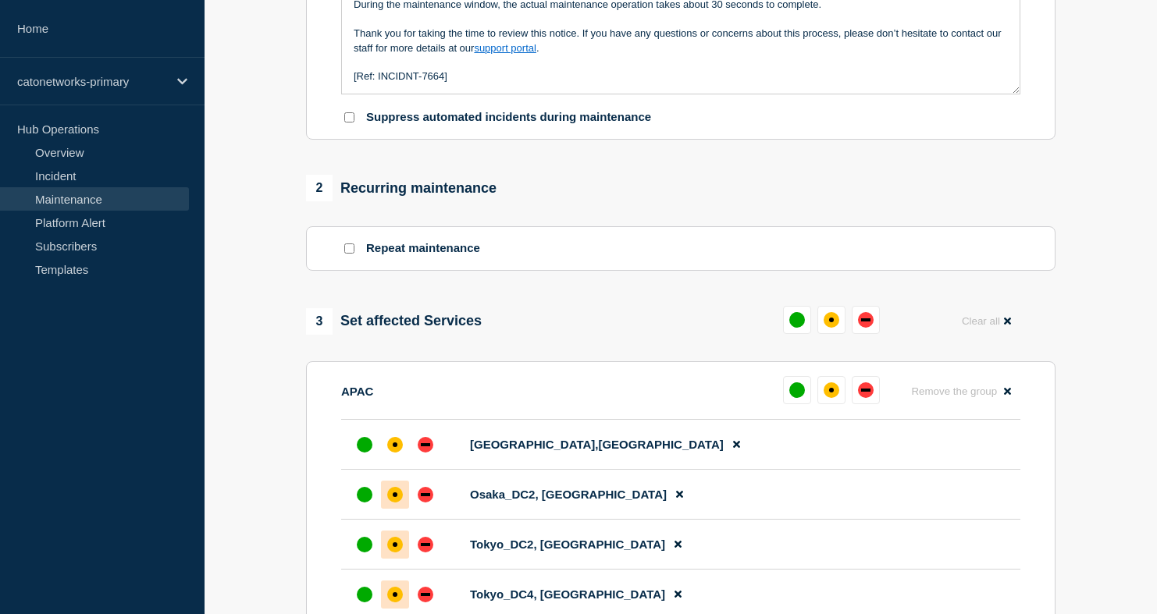
scroll to position [491, 0]
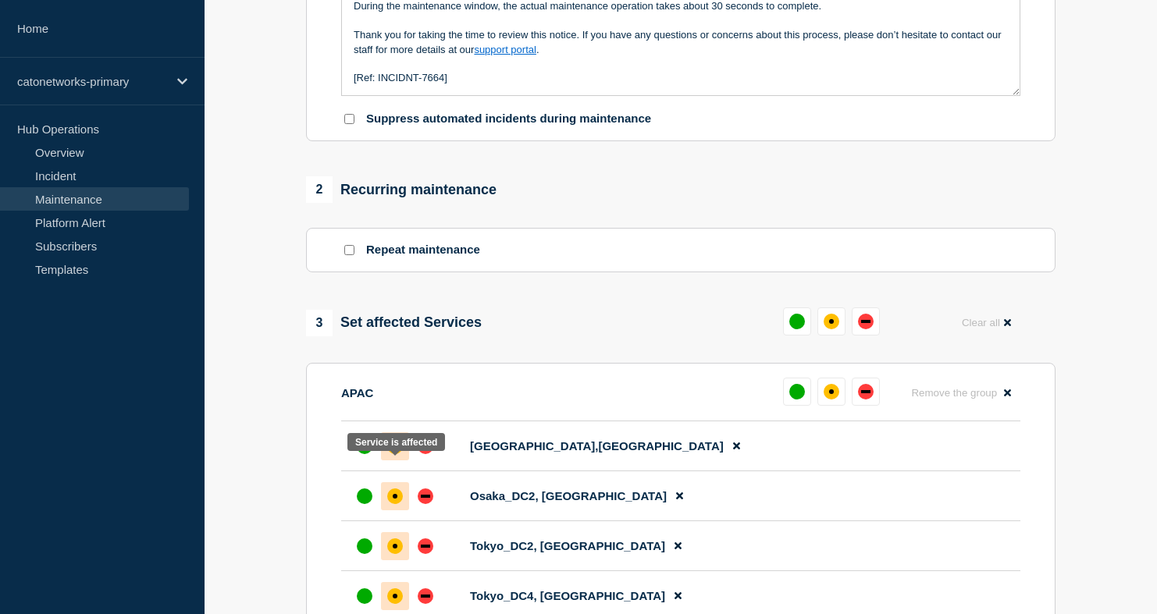
click at [402, 460] on div at bounding box center [395, 446] width 28 height 28
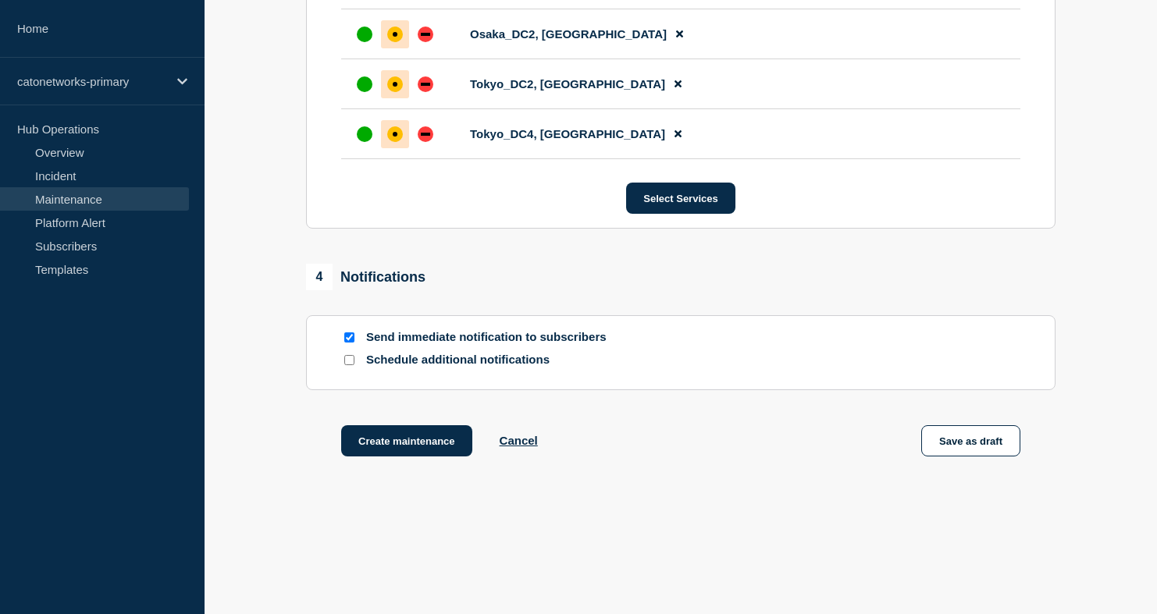
scroll to position [1009, 0]
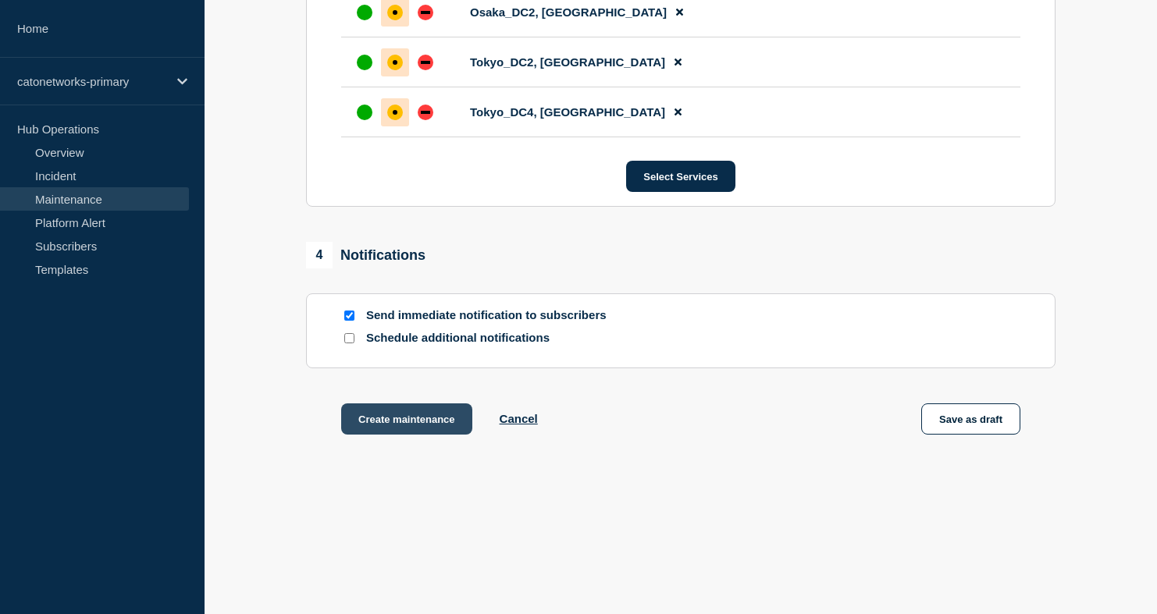
click at [467, 417] on button "Create maintenance" at bounding box center [406, 418] width 131 height 31
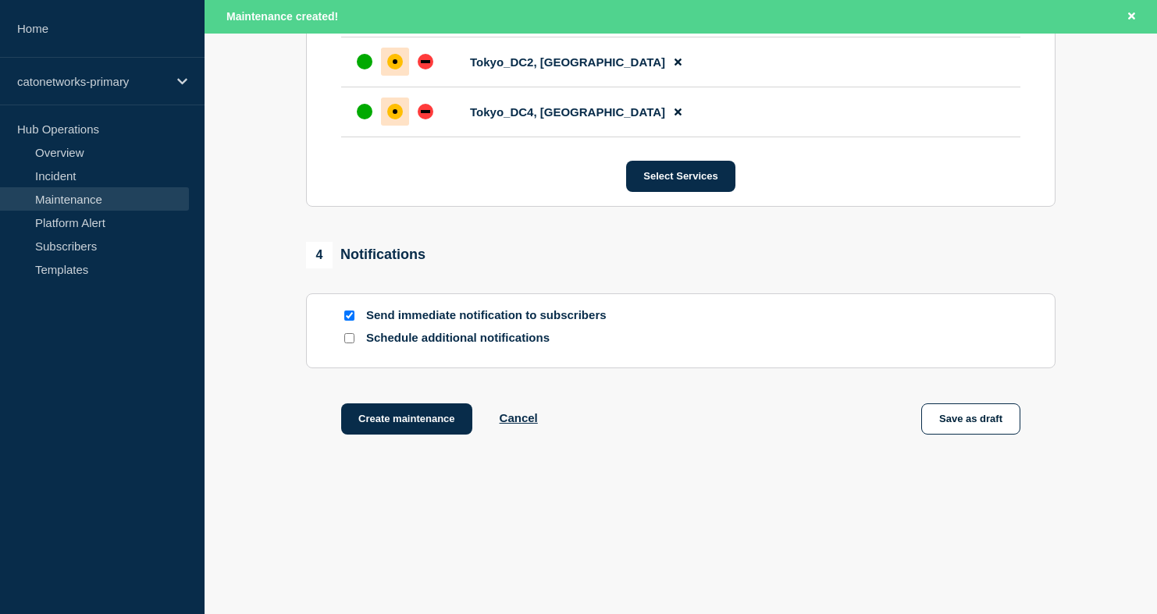
scroll to position [1043, 0]
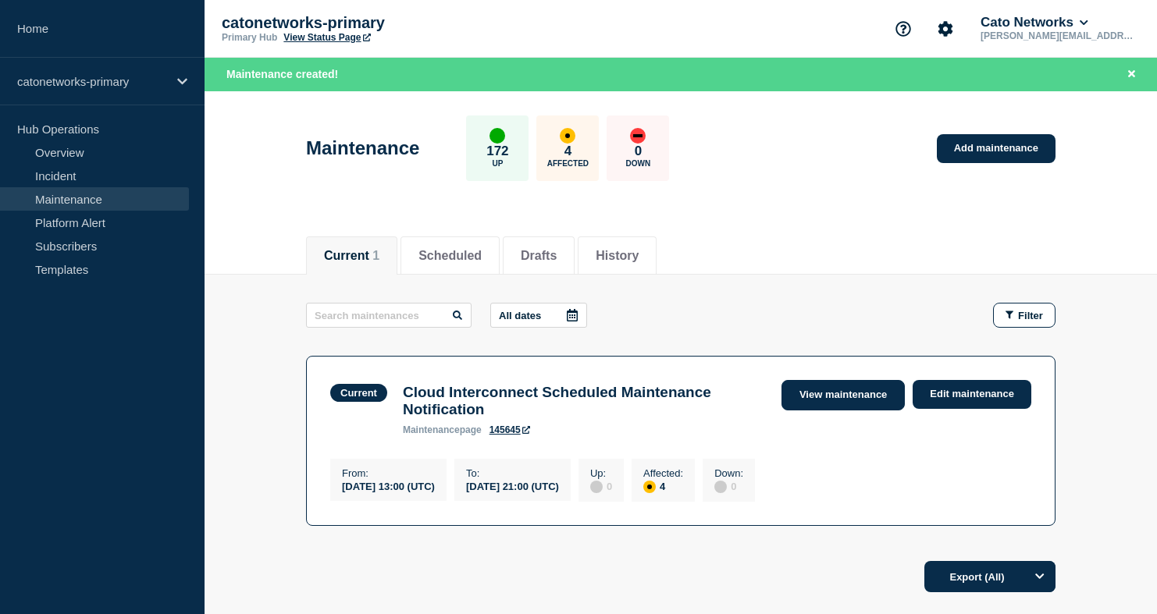
click at [877, 402] on link "View maintenance" at bounding box center [842, 395] width 123 height 30
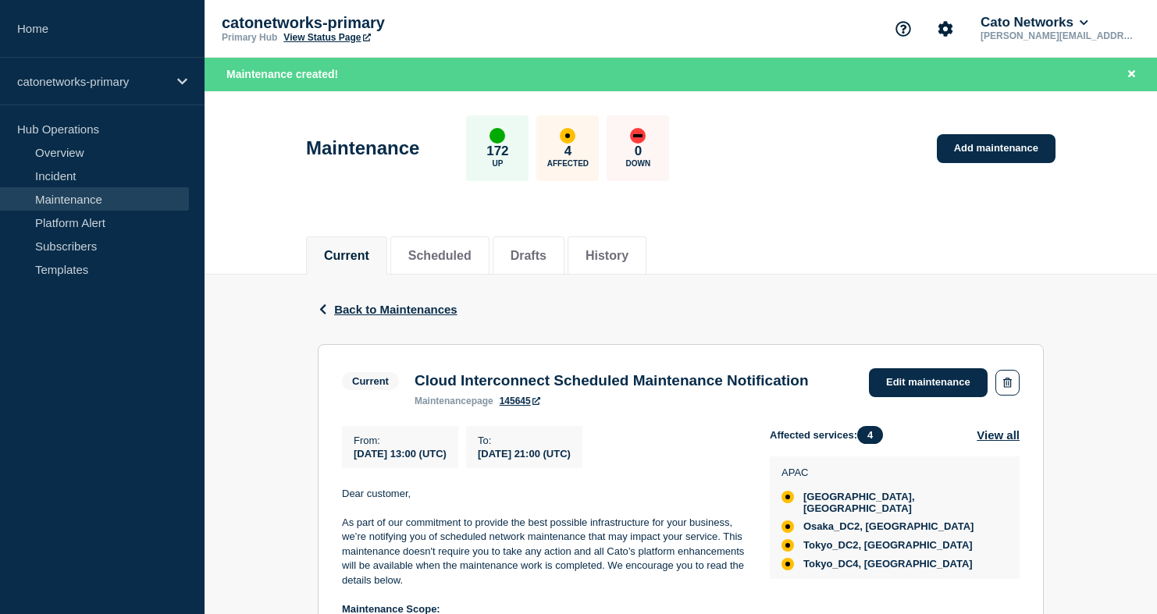
click at [528, 405] on link "145645" at bounding box center [519, 401] width 41 height 11
